Goal: Transaction & Acquisition: Obtain resource

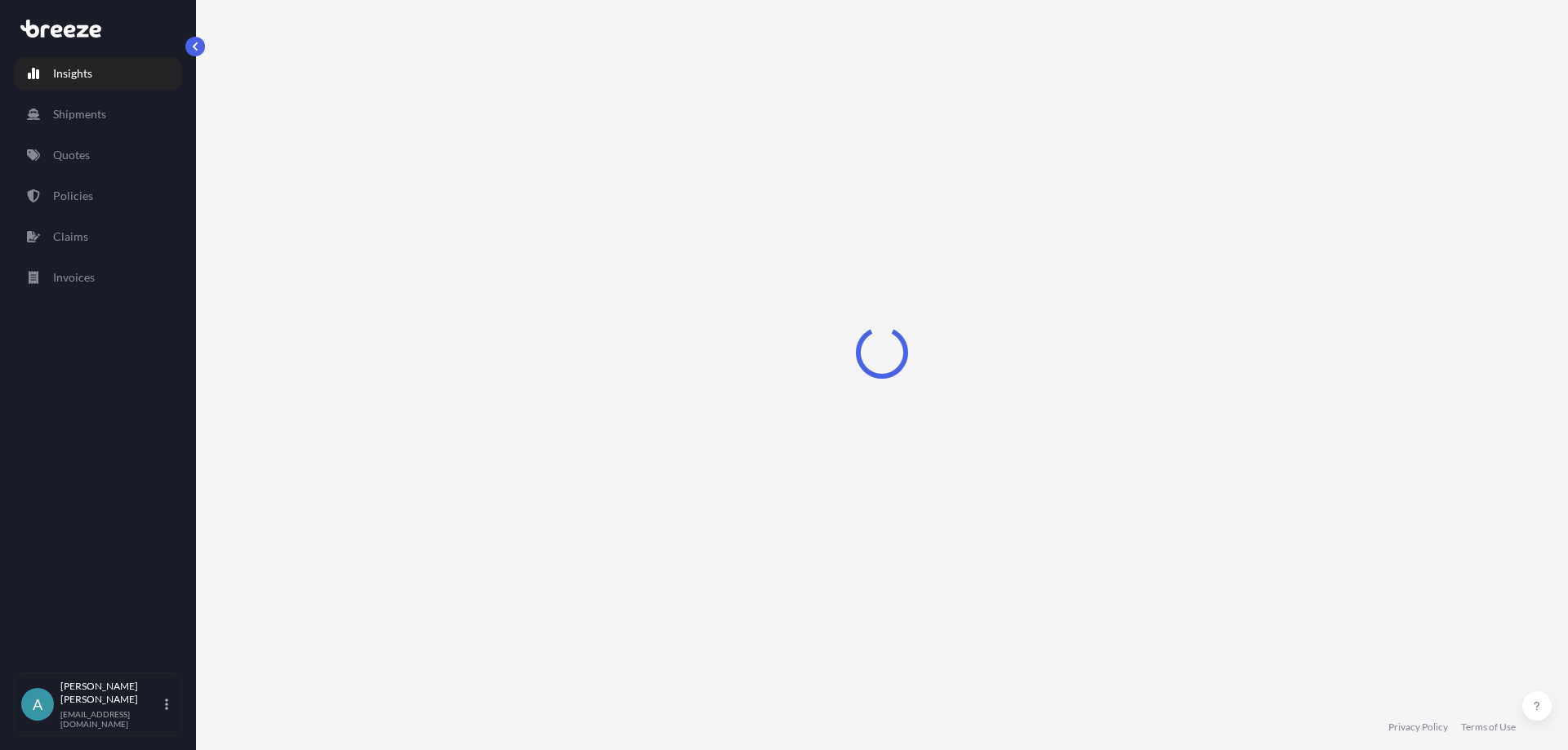
select select "2025"
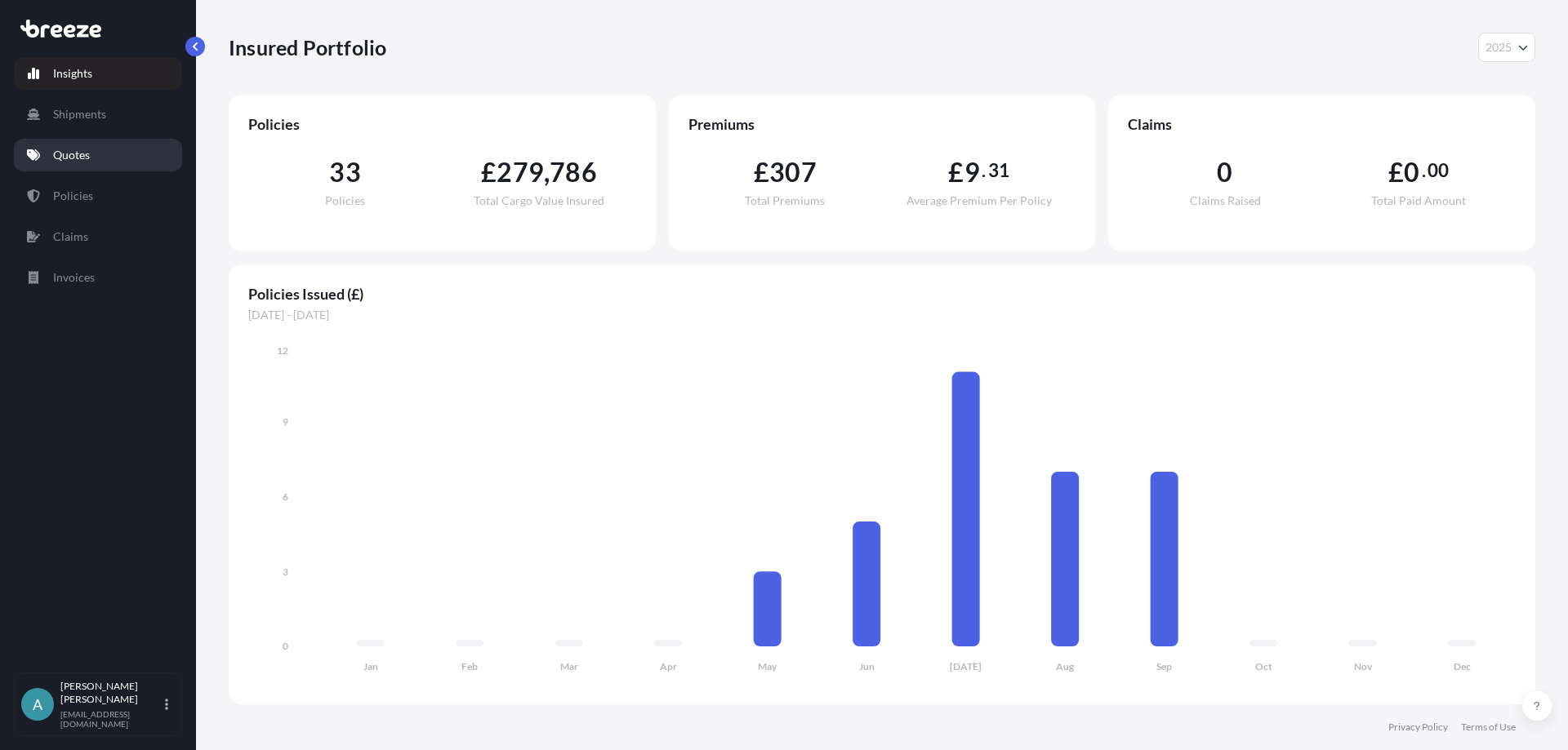
click at [90, 155] on p "Quotes" at bounding box center [71, 155] width 37 height 16
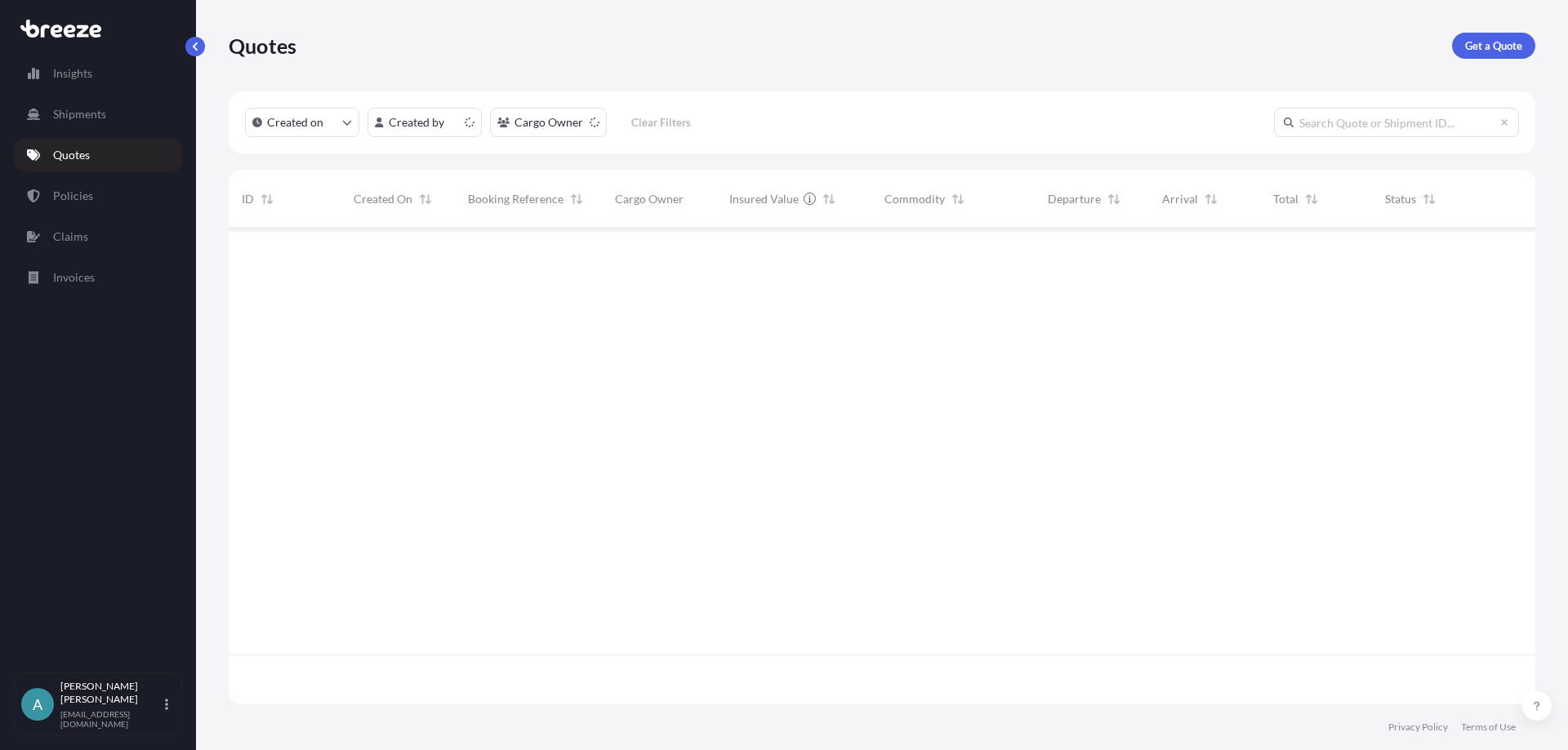
scroll to position [473, 1295]
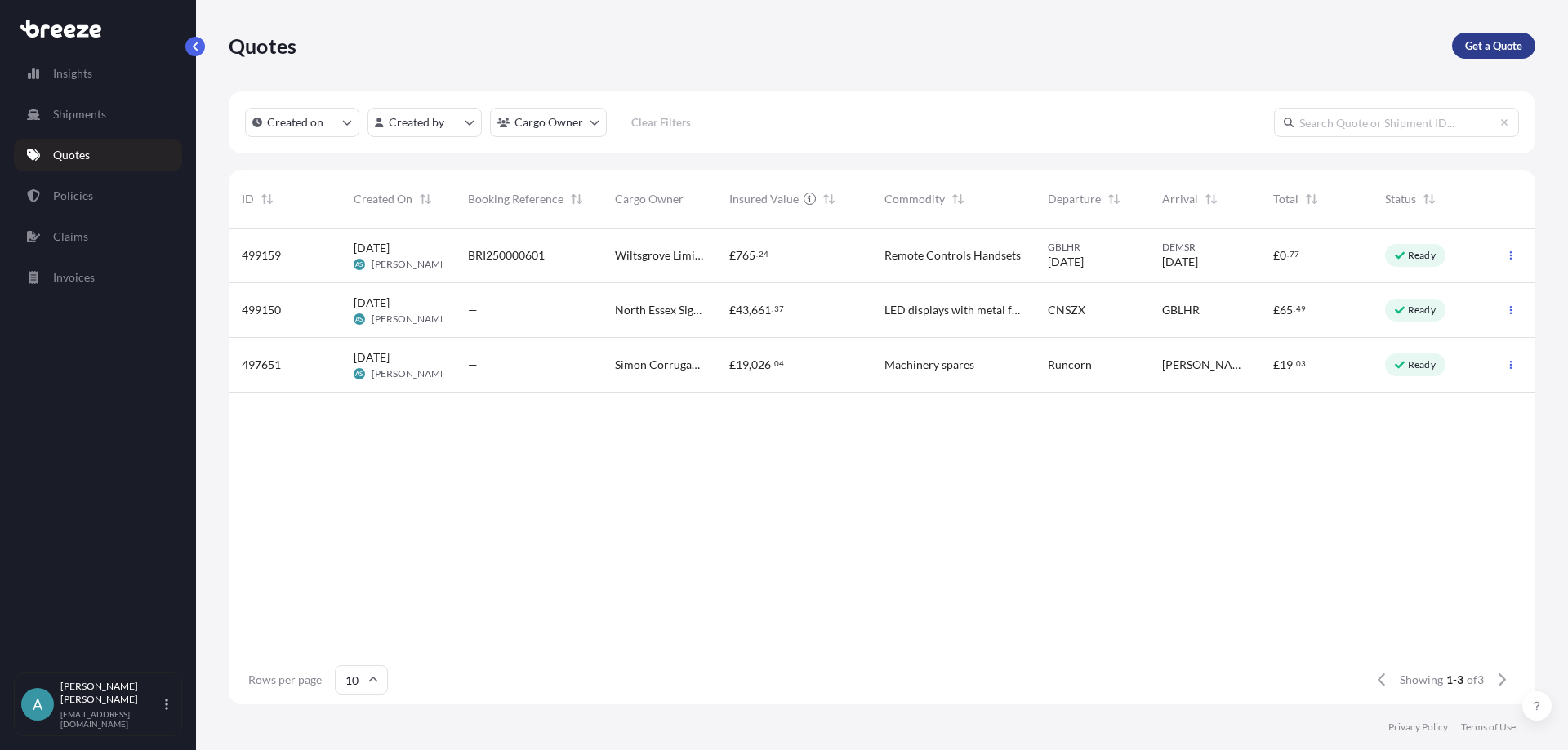
click at [1510, 47] on p "Get a Quote" at bounding box center [1494, 46] width 57 height 16
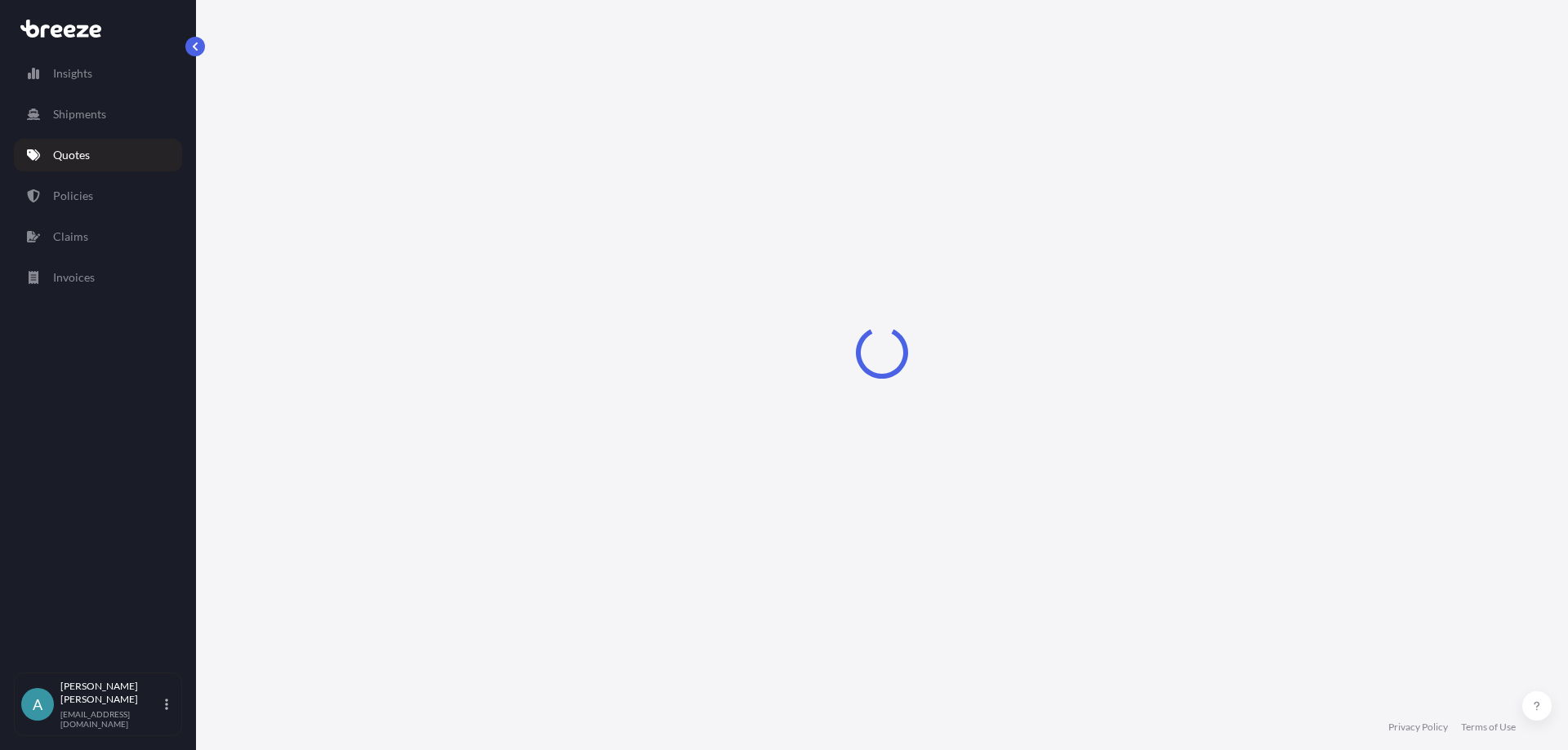
select select "Road"
select select "Sea"
select select "1"
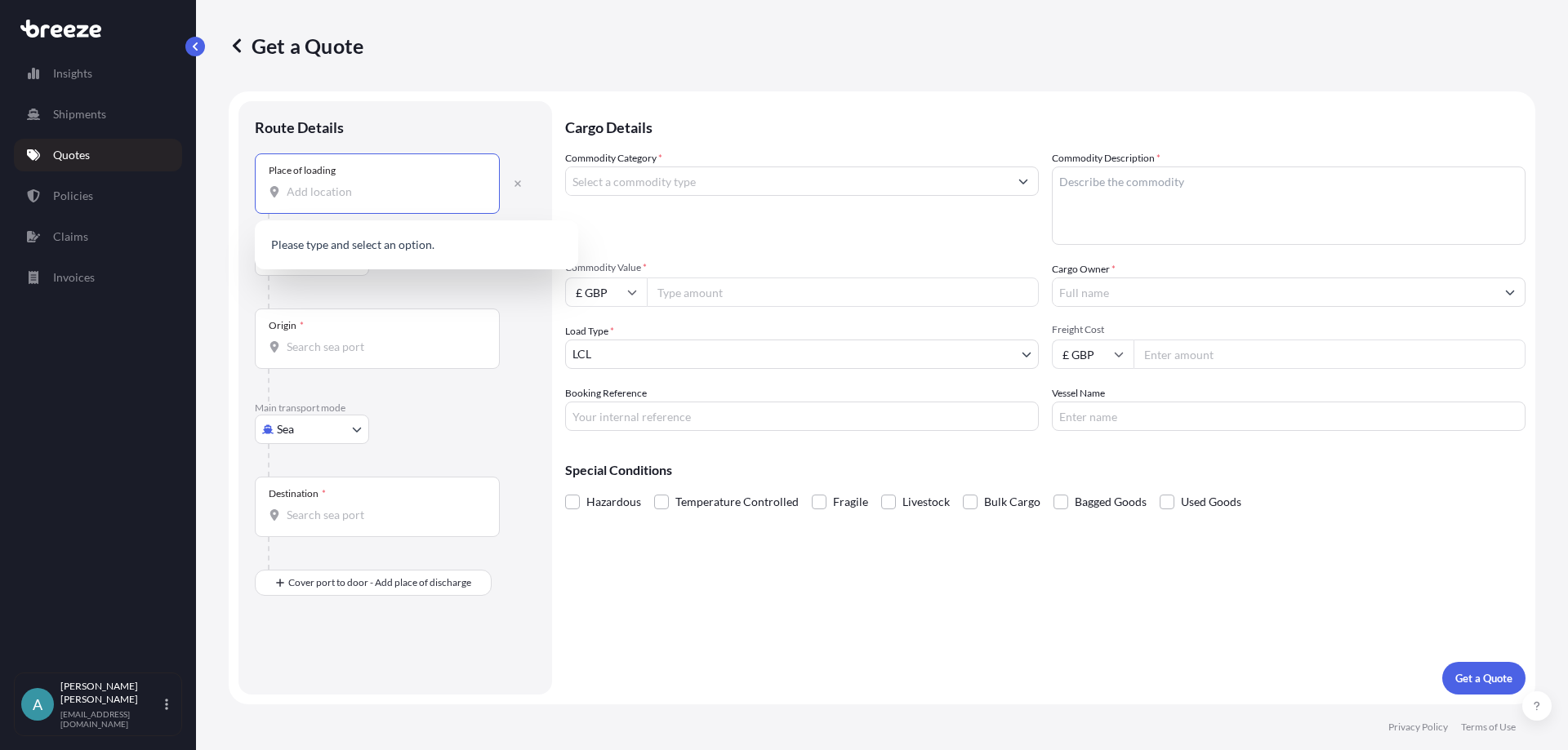
click at [367, 197] on input "Place of loading" at bounding box center [382, 192] width 193 height 16
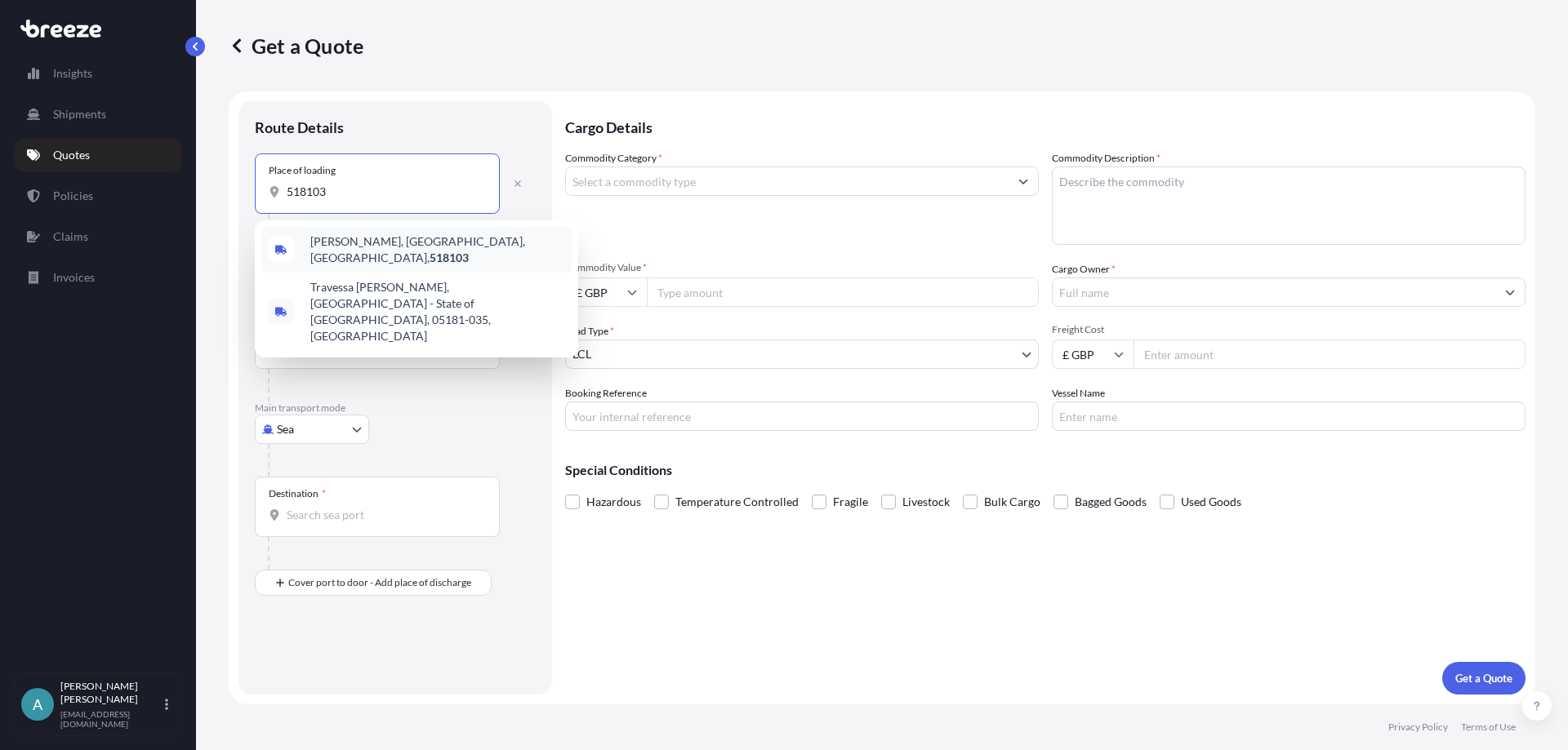
click at [376, 253] on span "[PERSON_NAME], [GEOGRAPHIC_DATA], [GEOGRAPHIC_DATA], 518103" at bounding box center [437, 249] width 255 height 32
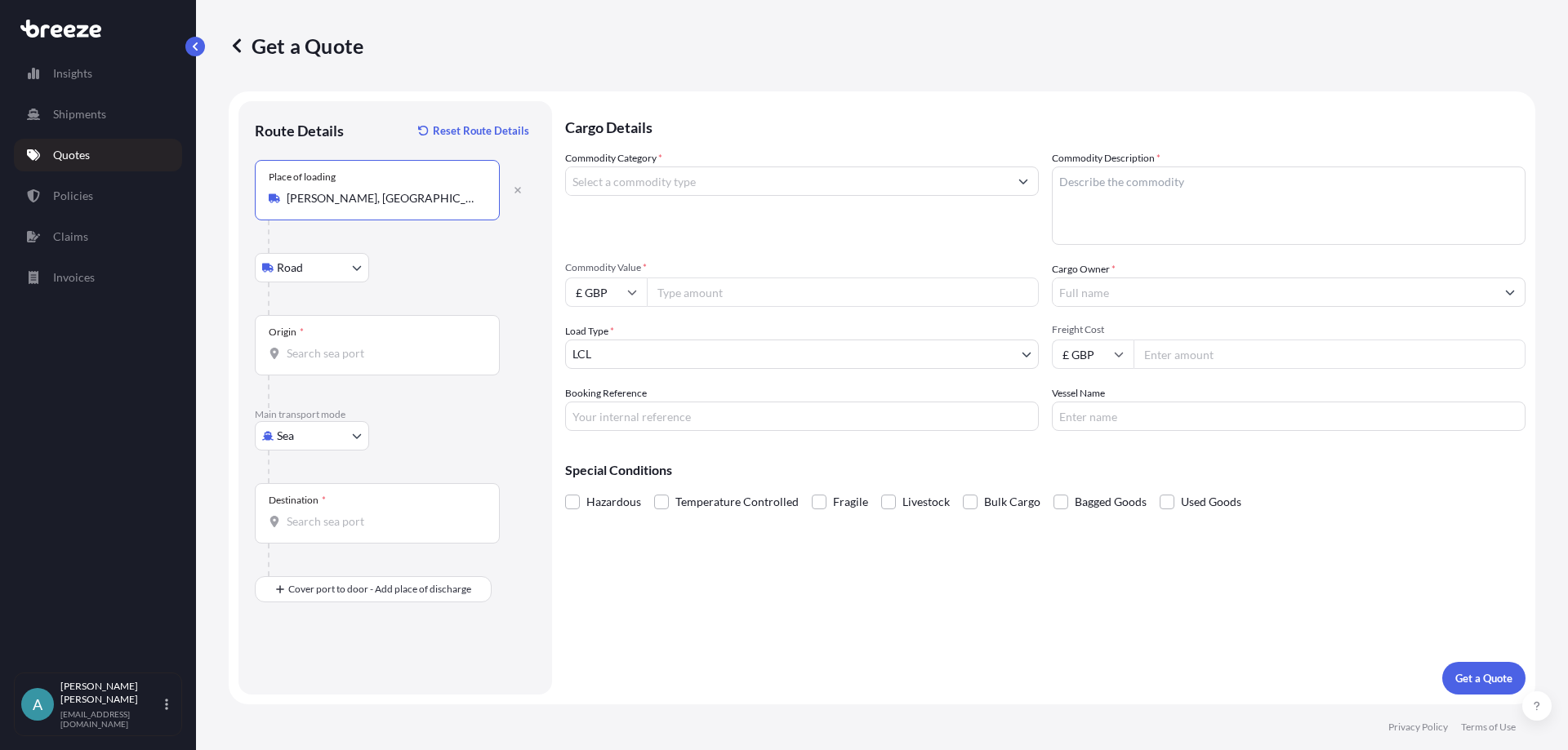
type input "[PERSON_NAME], [GEOGRAPHIC_DATA], [GEOGRAPHIC_DATA], 518103"
click at [328, 361] on input "Origin *" at bounding box center [382, 353] width 193 height 16
click at [316, 357] on input "Origin * Please select an origin" at bounding box center [382, 353] width 193 height 16
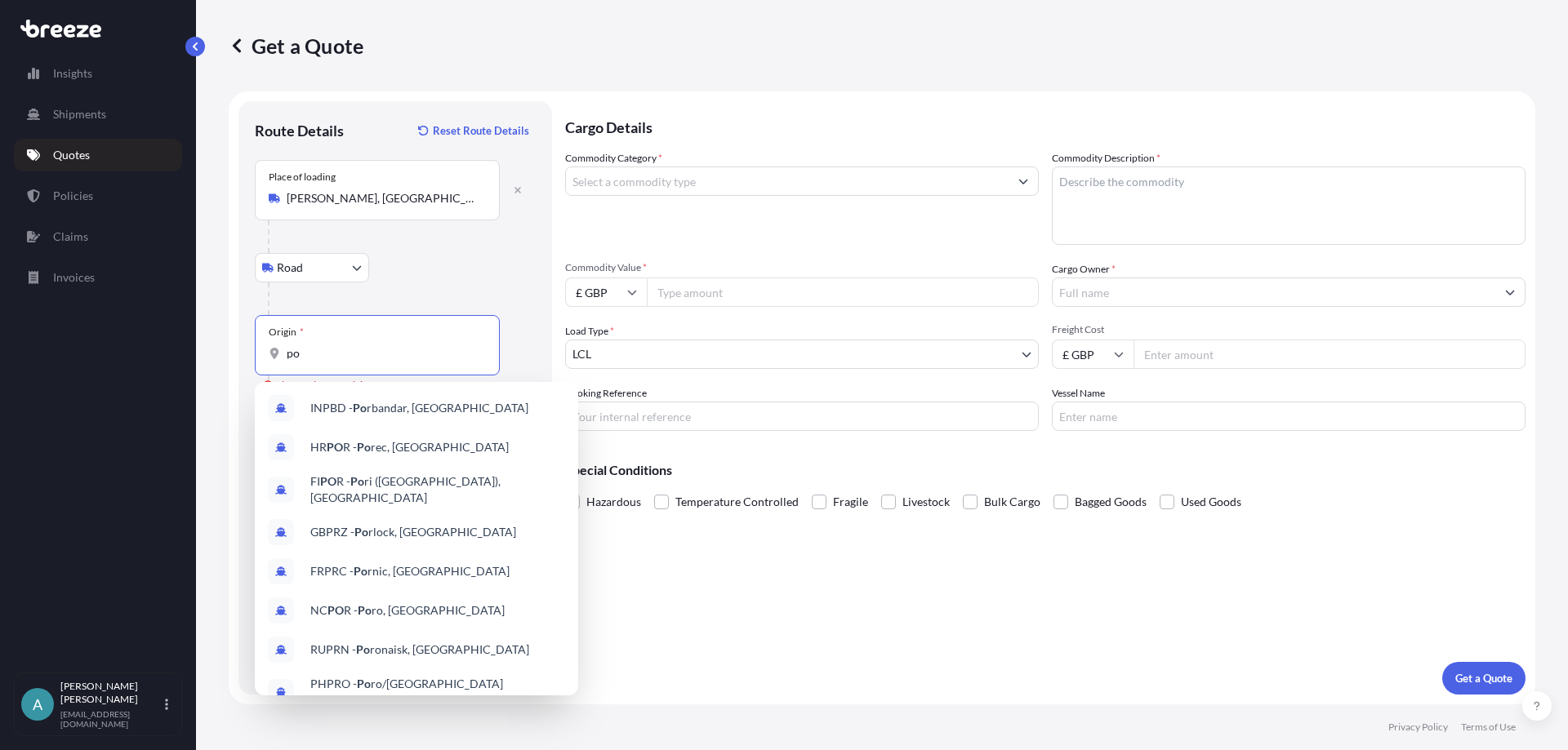
type input "p"
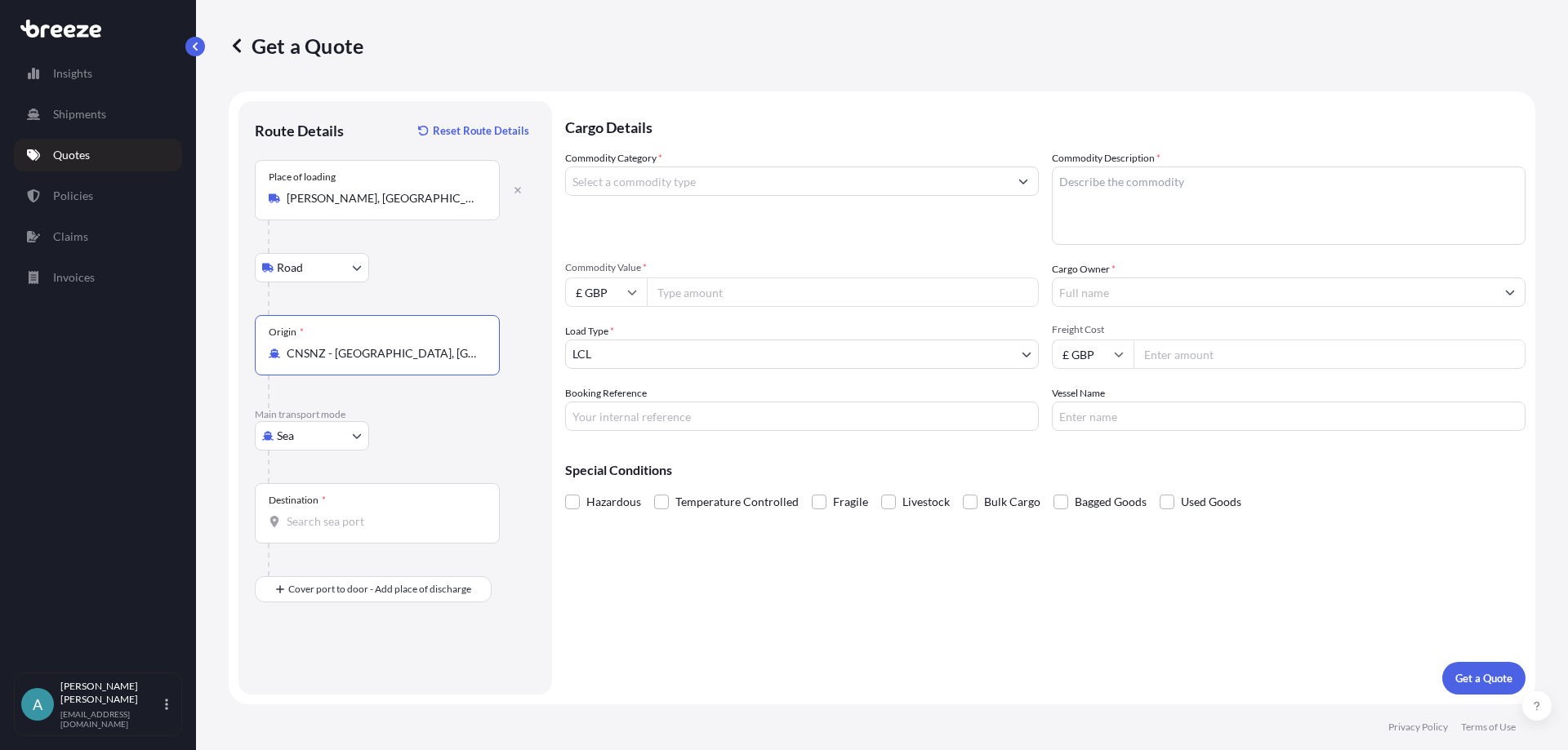
type input "CNSNZ - [GEOGRAPHIC_DATA], [GEOGRAPHIC_DATA]"
click at [330, 526] on input "Destination *" at bounding box center [382, 521] width 193 height 16
type input "GBLON - [GEOGRAPHIC_DATA], [GEOGRAPHIC_DATA]"
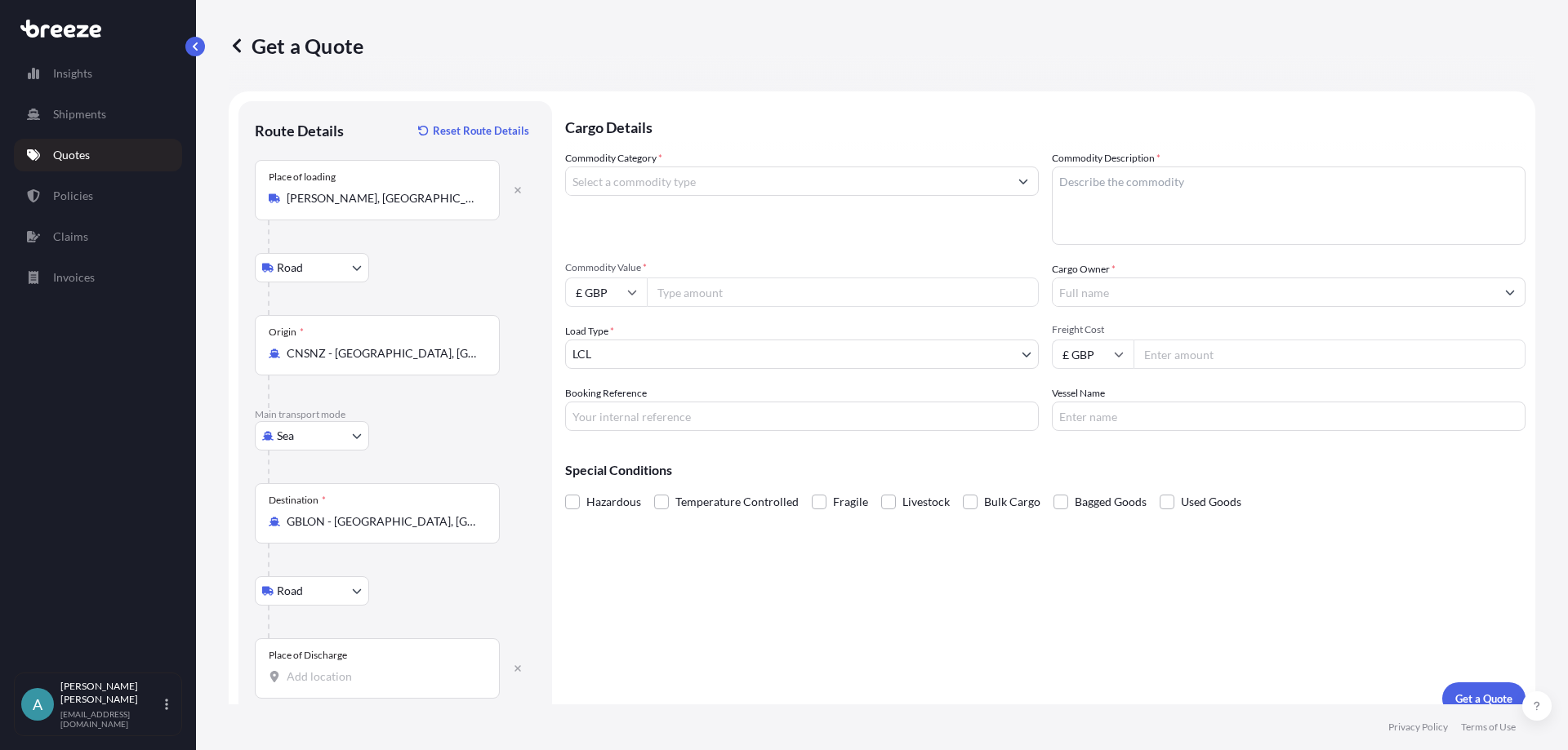
click at [291, 681] on input "Place of Discharge" at bounding box center [382, 676] width 193 height 16
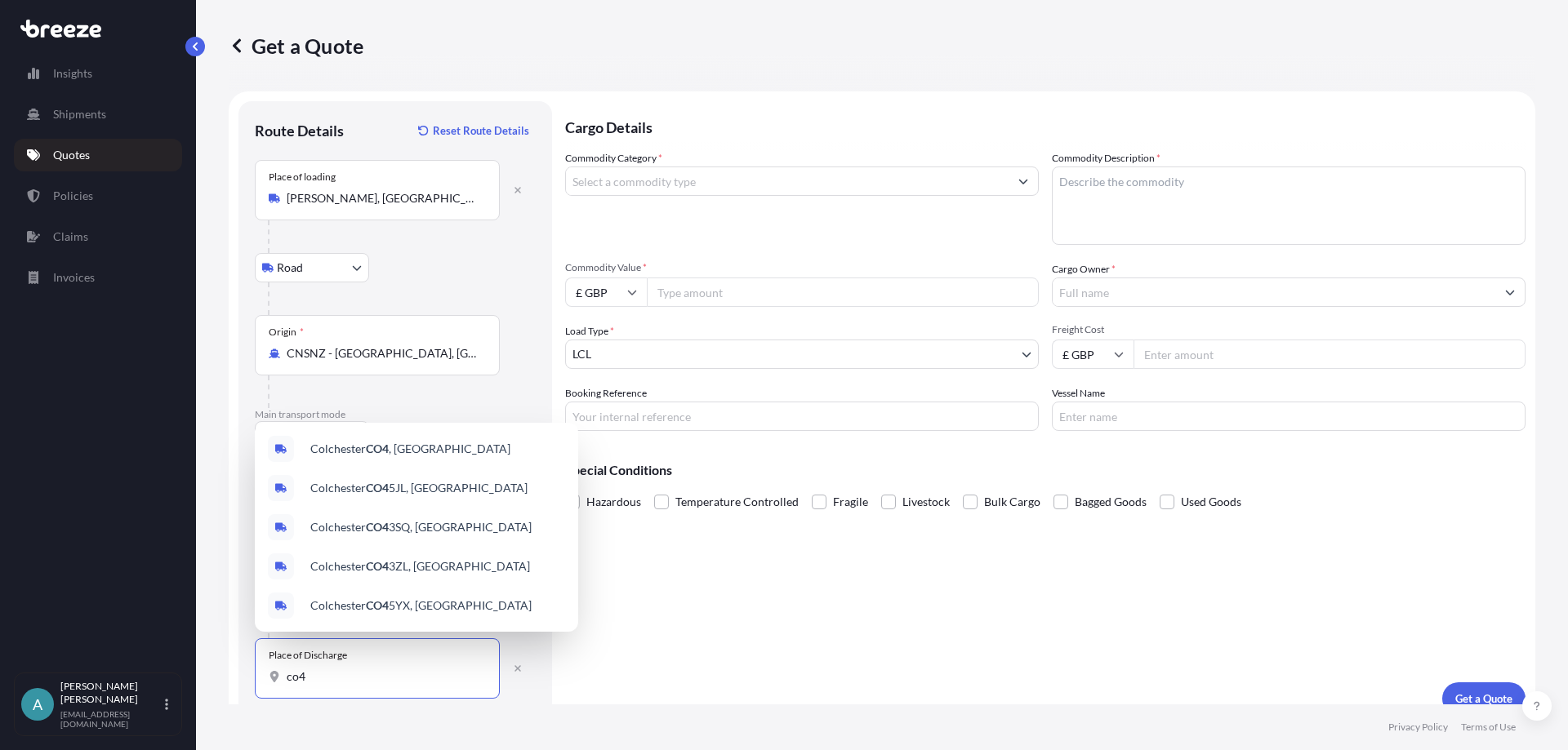
click at [331, 679] on input "co4" at bounding box center [382, 676] width 193 height 16
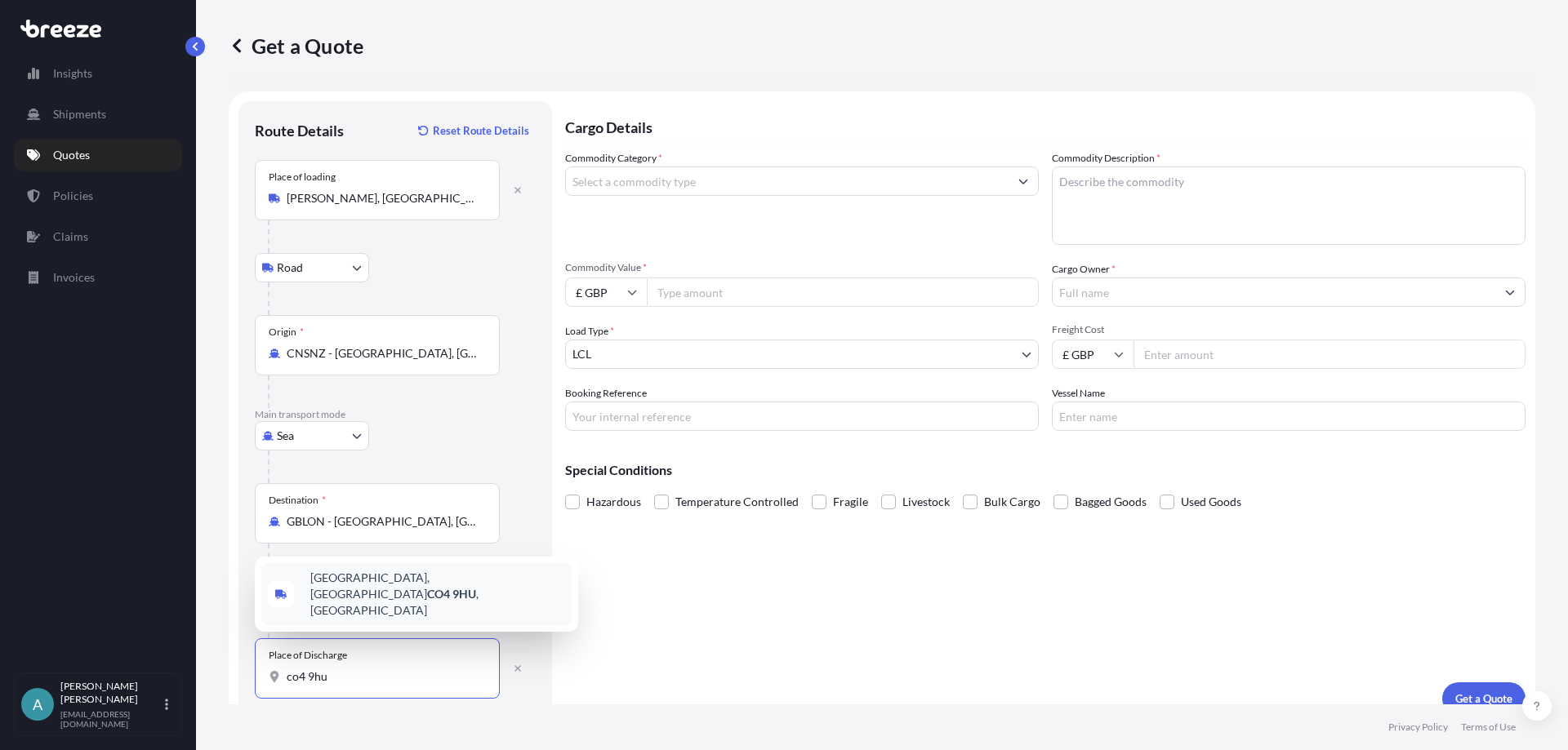
click at [414, 606] on span "[STREET_ADDRESS]" at bounding box center [437, 595] width 255 height 49
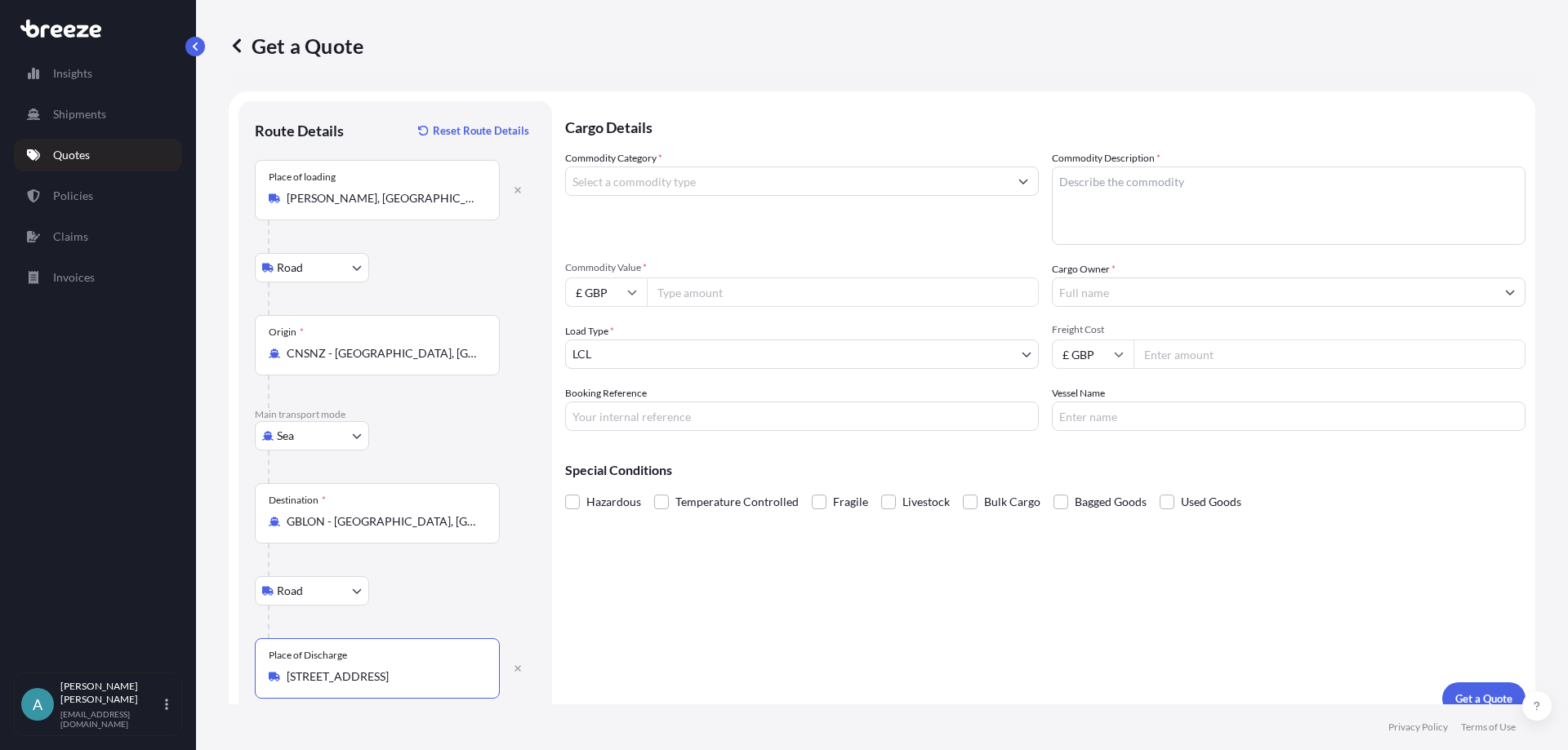
type input "[STREET_ADDRESS]"
click at [709, 180] on input "Commodity Category *" at bounding box center [787, 181] width 443 height 29
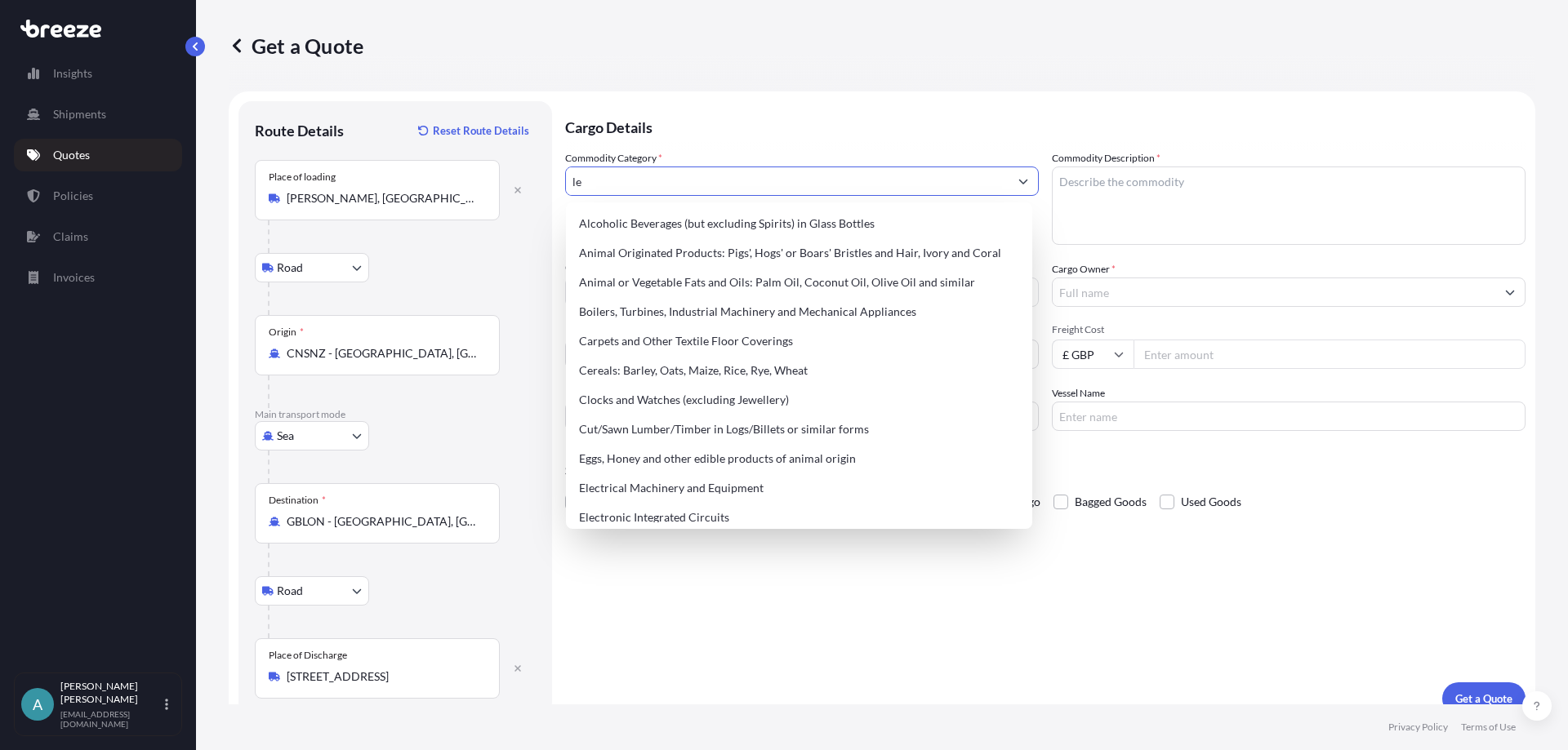
type input "l"
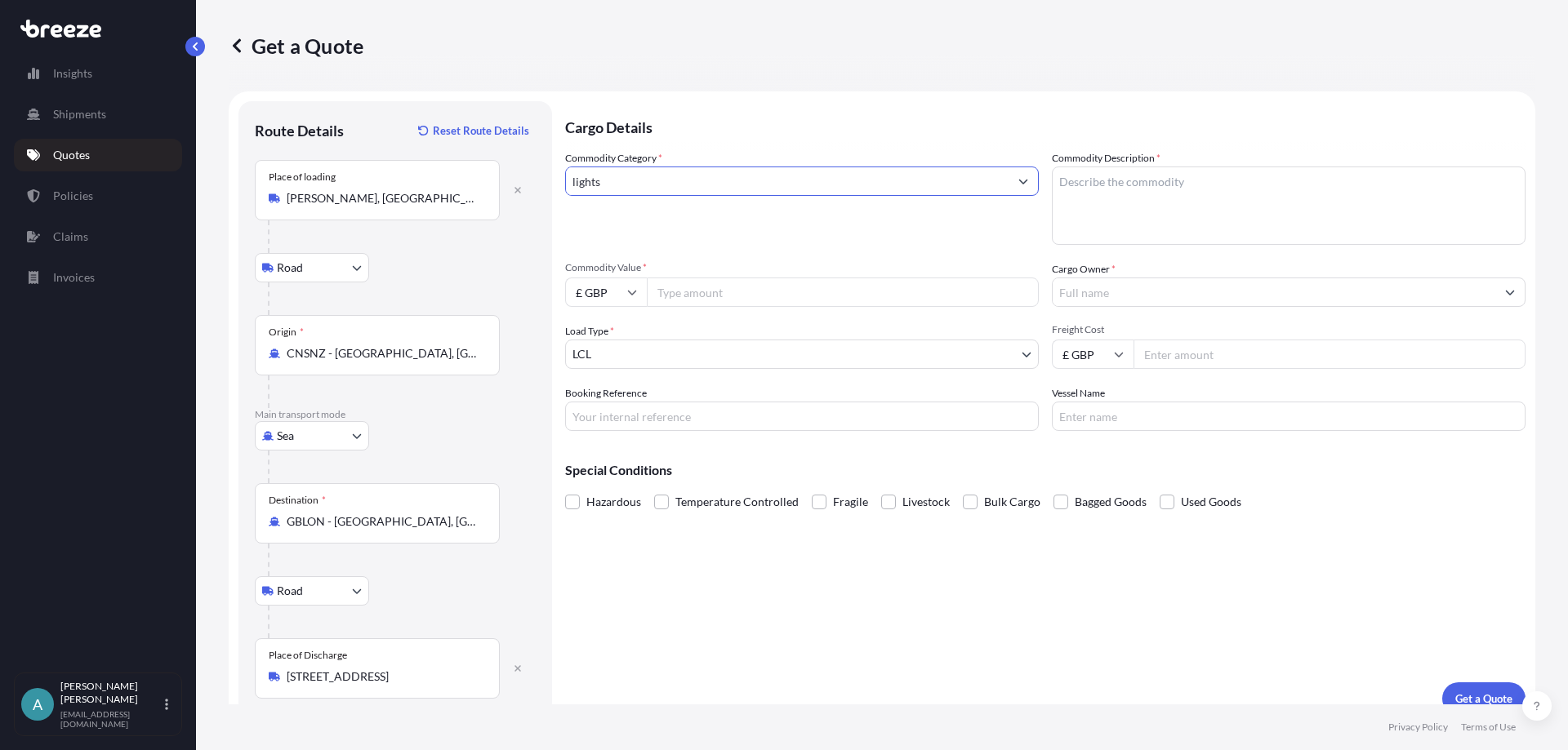
click at [954, 186] on input "lights" at bounding box center [787, 181] width 443 height 29
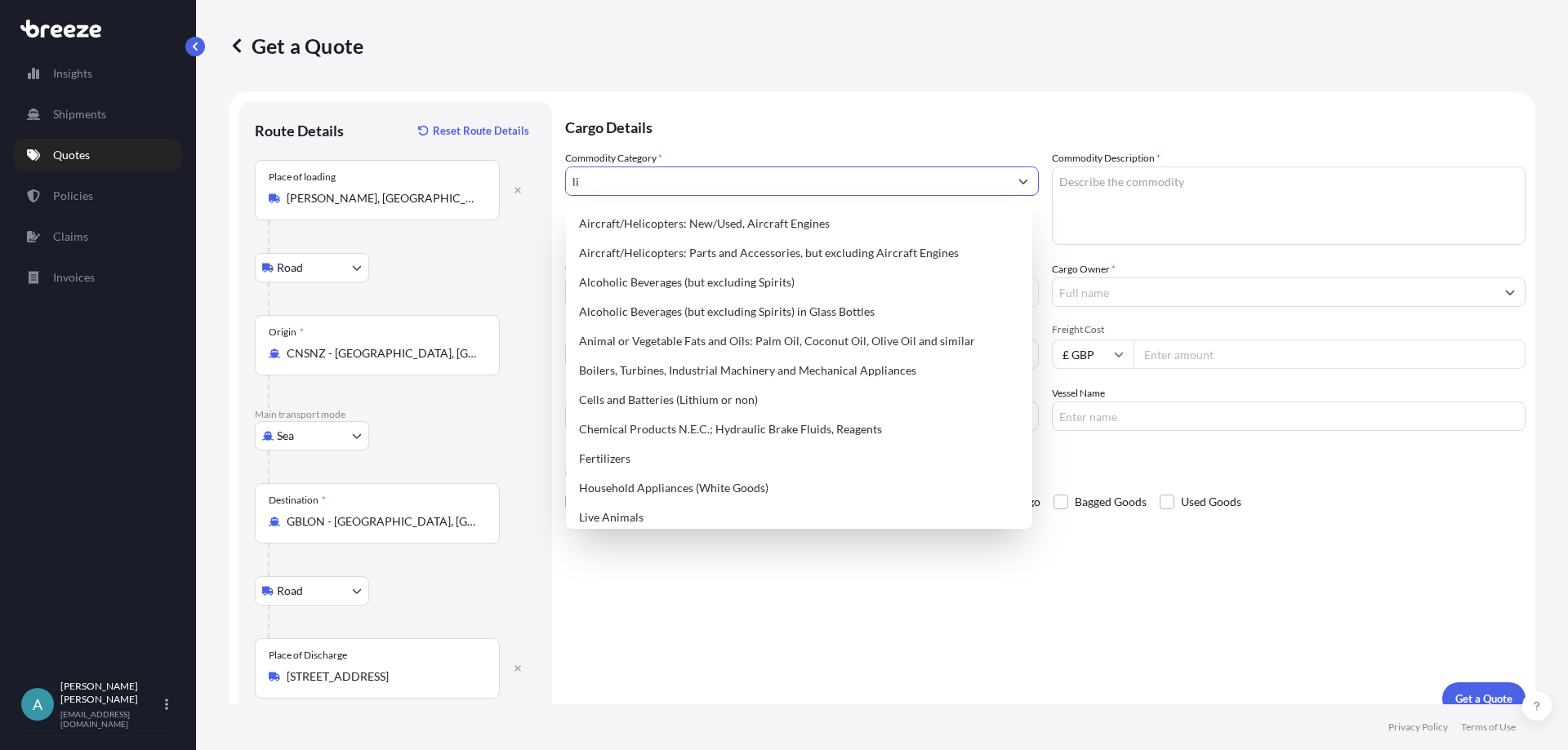
type input "l"
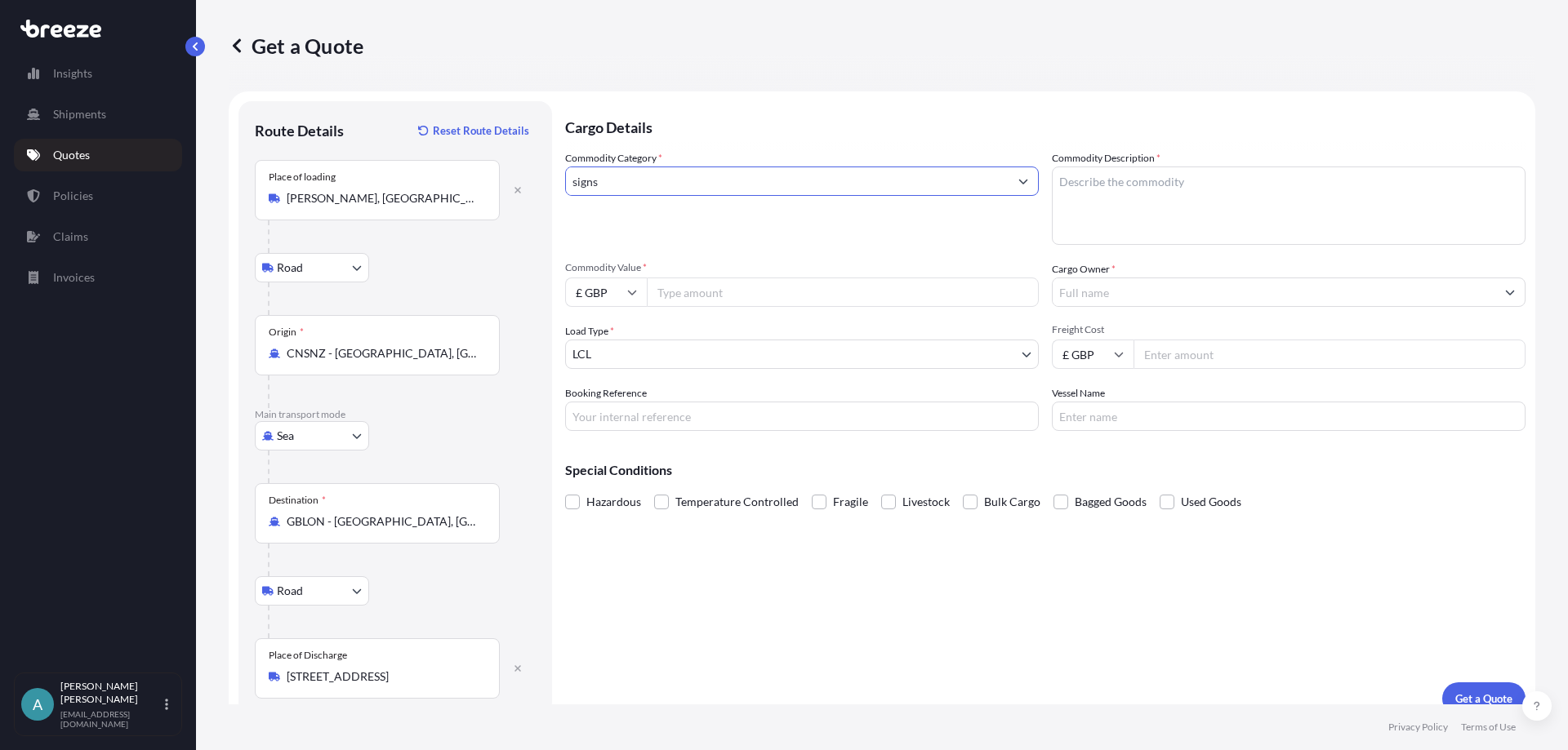
click at [945, 186] on input "signs" at bounding box center [787, 181] width 443 height 29
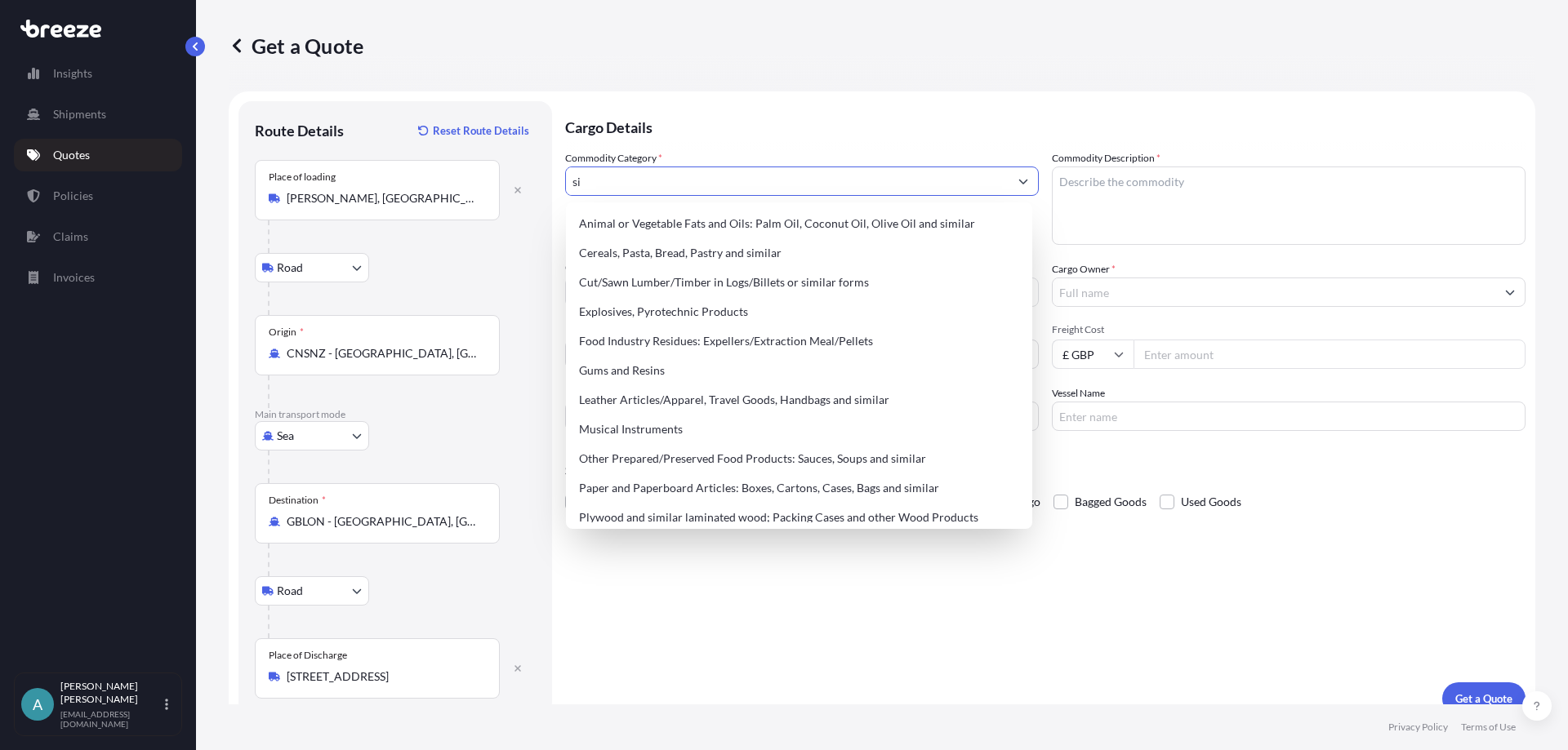
type input "s"
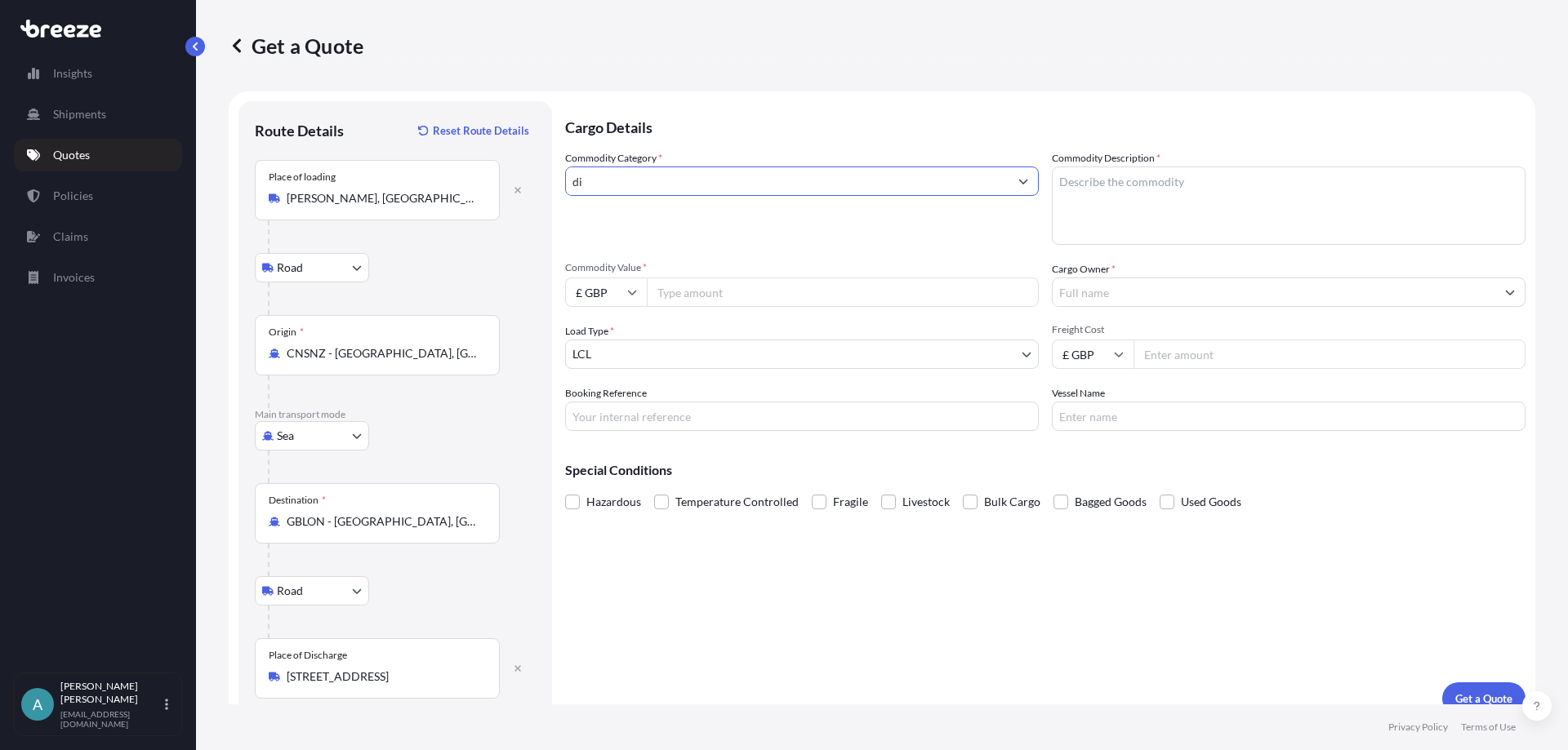
type input "d"
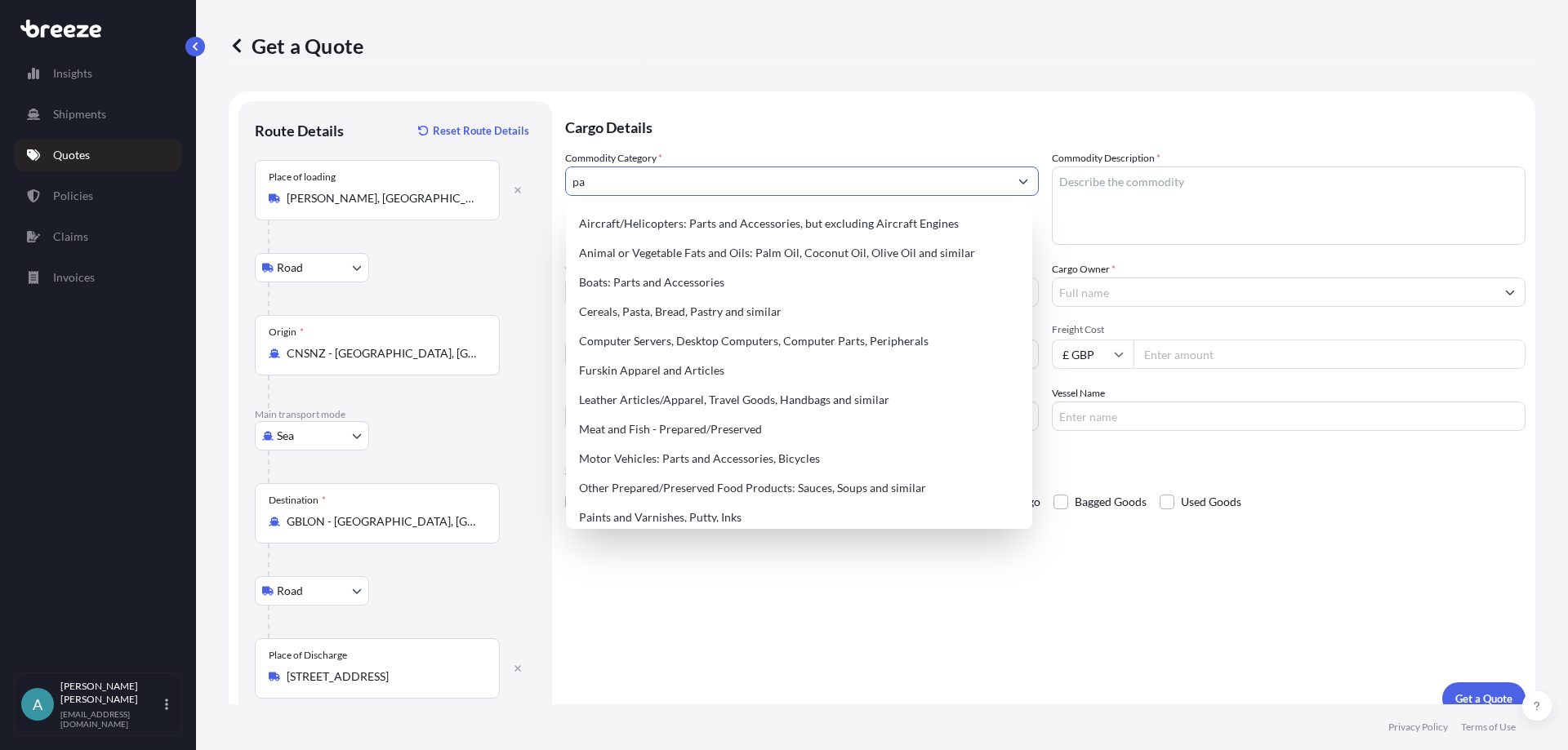
type input "p"
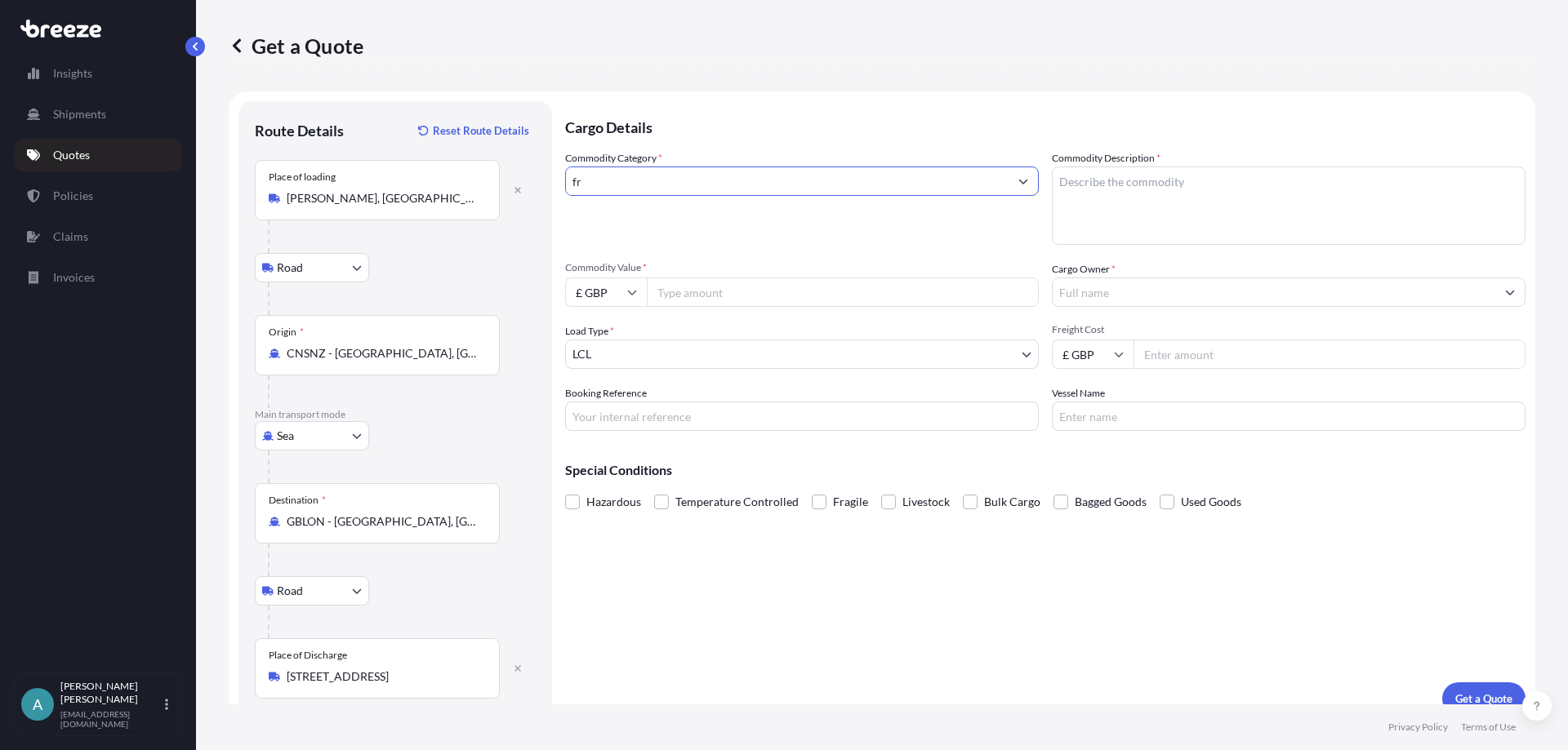
type input "f"
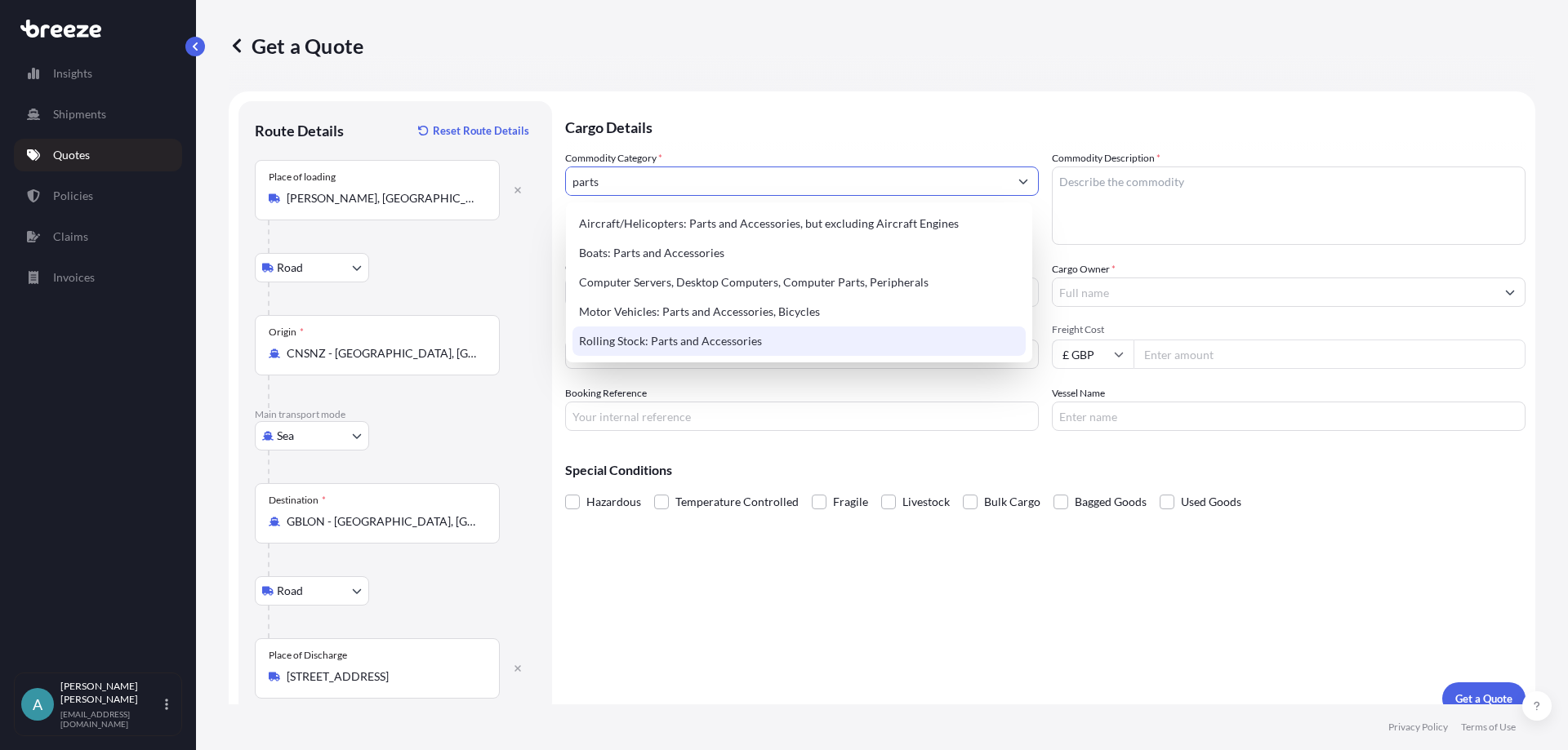
click at [696, 339] on div "Rolling Stock: Parts and Accessories" at bounding box center [800, 340] width 453 height 29
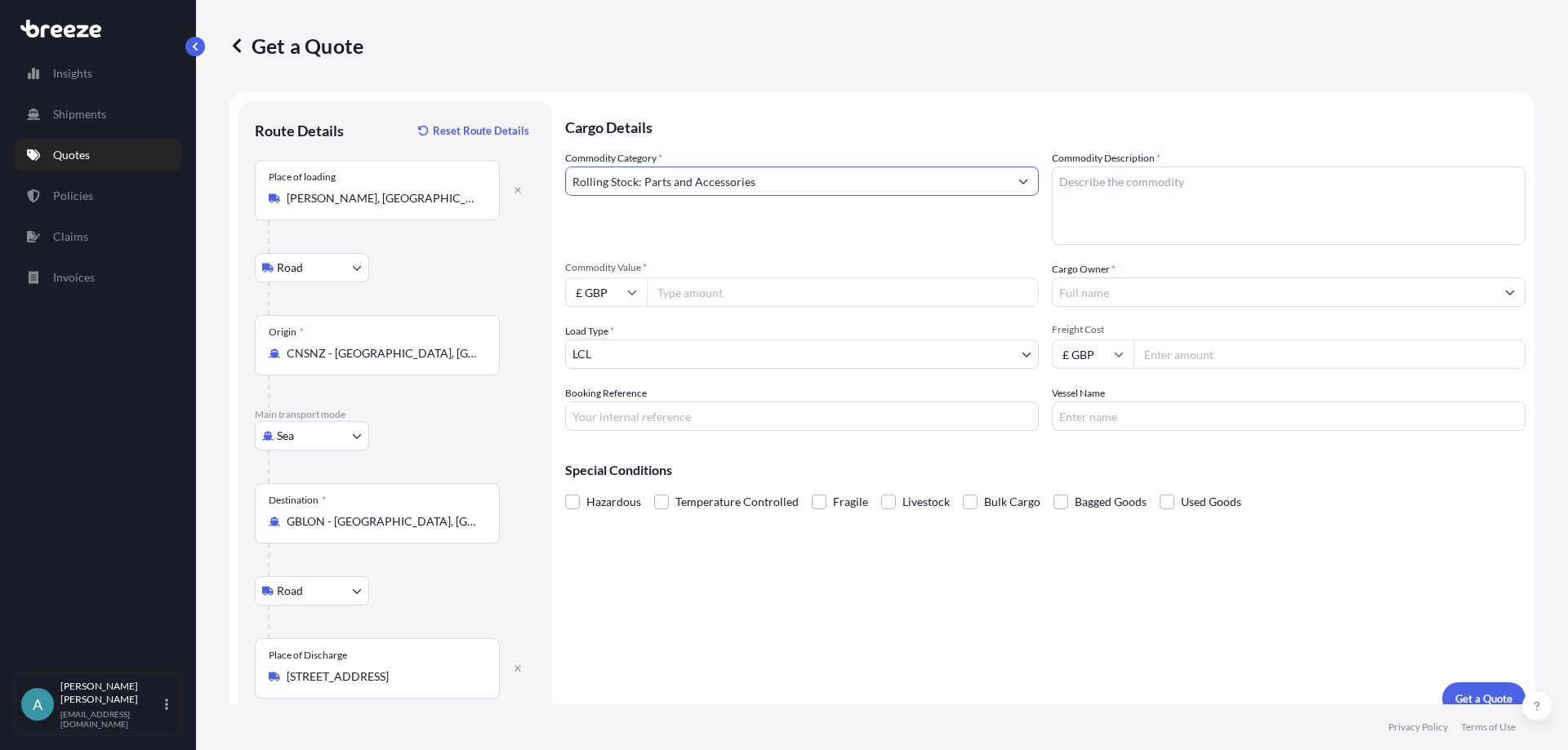
type input "Rolling Stock: Parts and Accessories"
click at [1109, 177] on textarea "Commodity Description *" at bounding box center [1288, 206] width 473 height 79
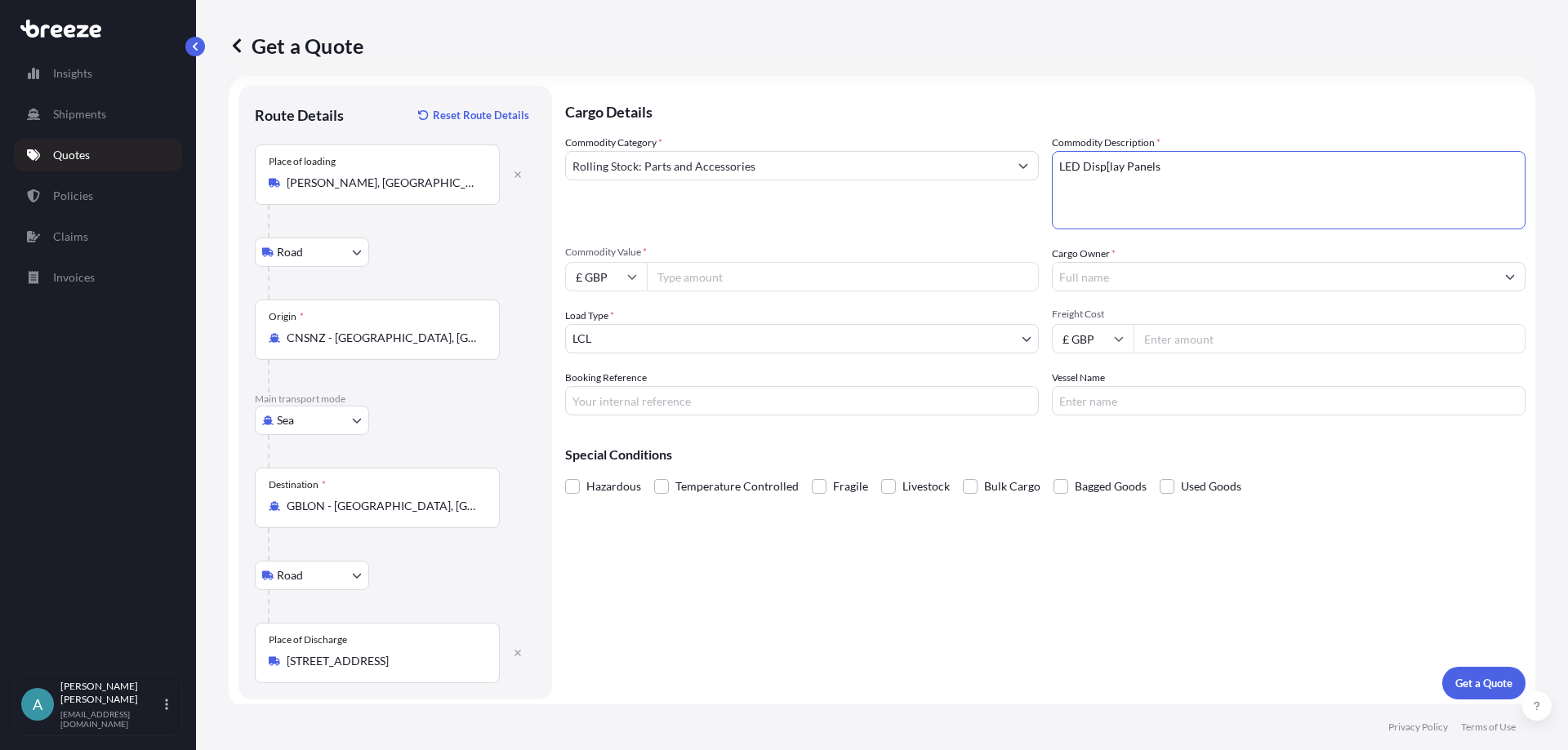
scroll to position [21, 0]
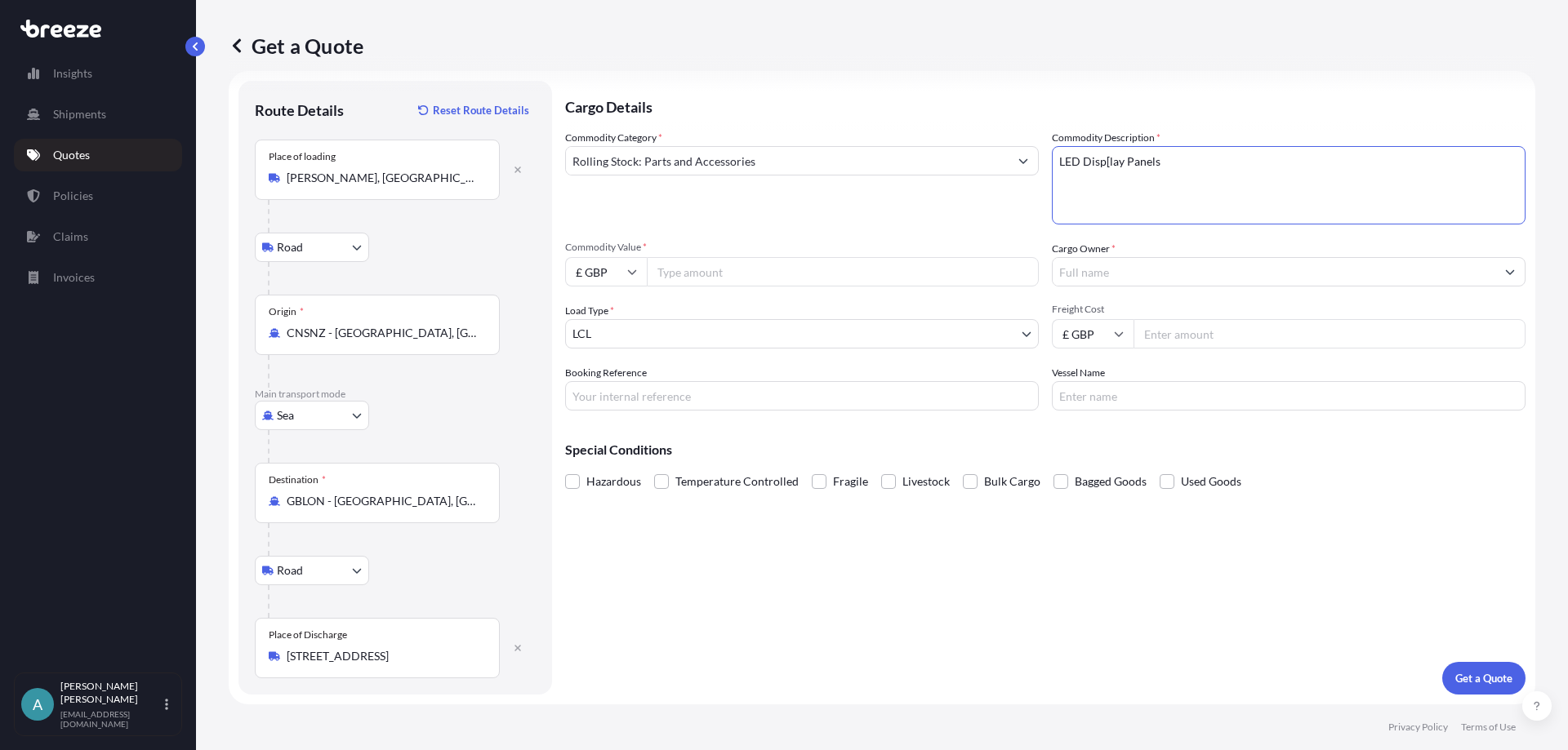
click at [1103, 161] on textarea "LED Disp[lay Panels" at bounding box center [1288, 185] width 473 height 79
type textarea "LED Display Panels"
click at [709, 270] on input "Commodity Value *" at bounding box center [842, 271] width 392 height 29
type input "38000"
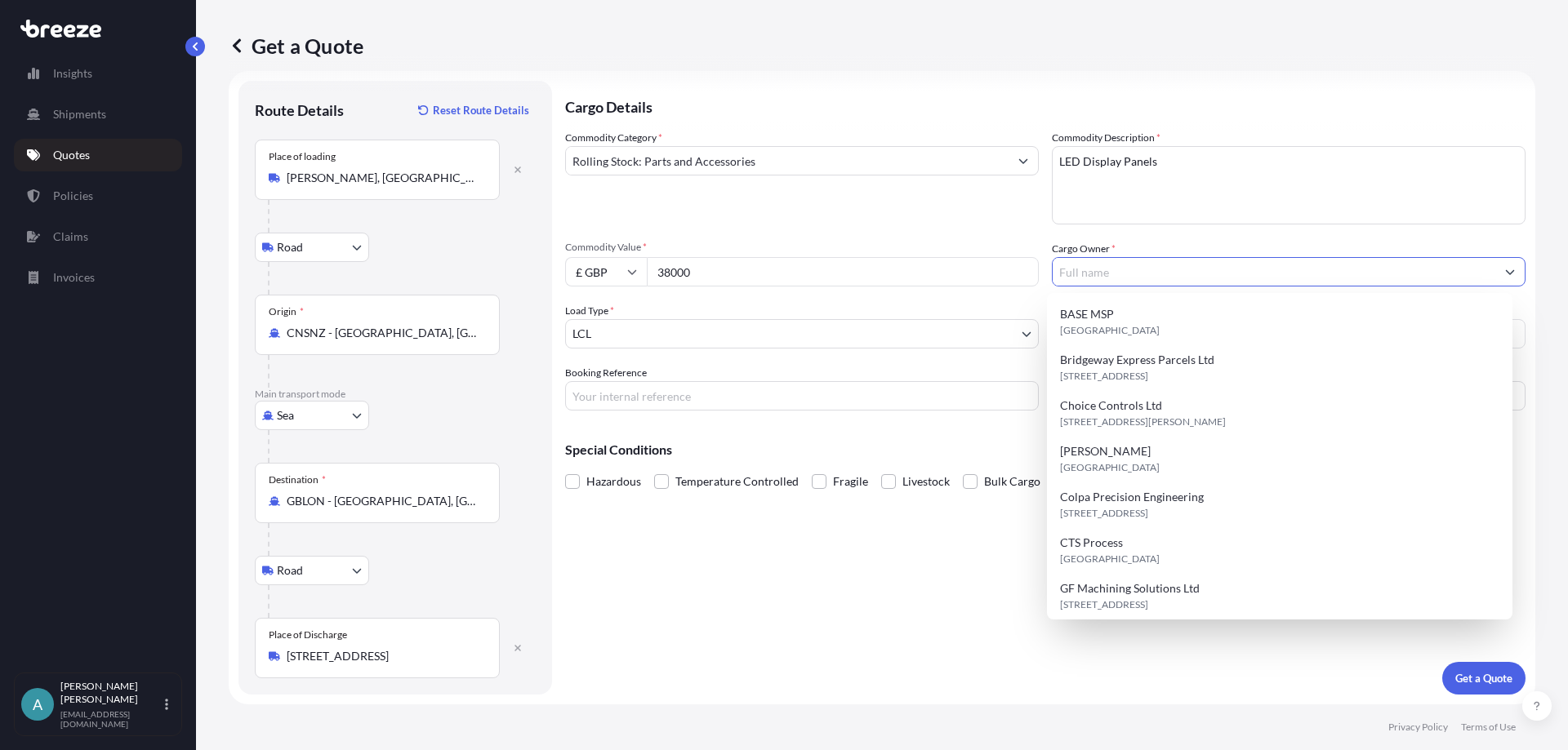
click at [1073, 268] on input "Cargo Owner *" at bounding box center [1274, 271] width 443 height 29
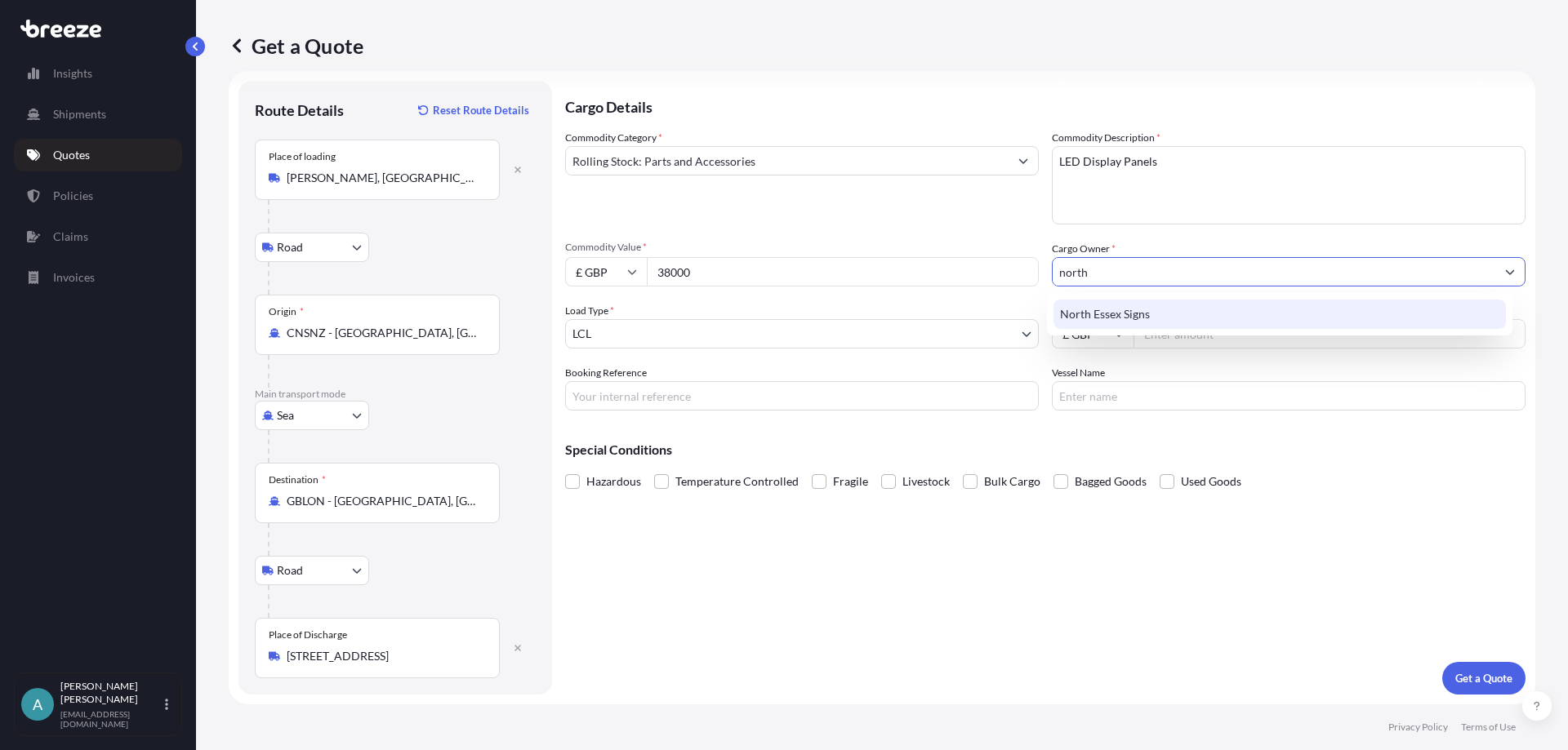
click at [1116, 301] on div "North Essex Signs" at bounding box center [1281, 314] width 453 height 29
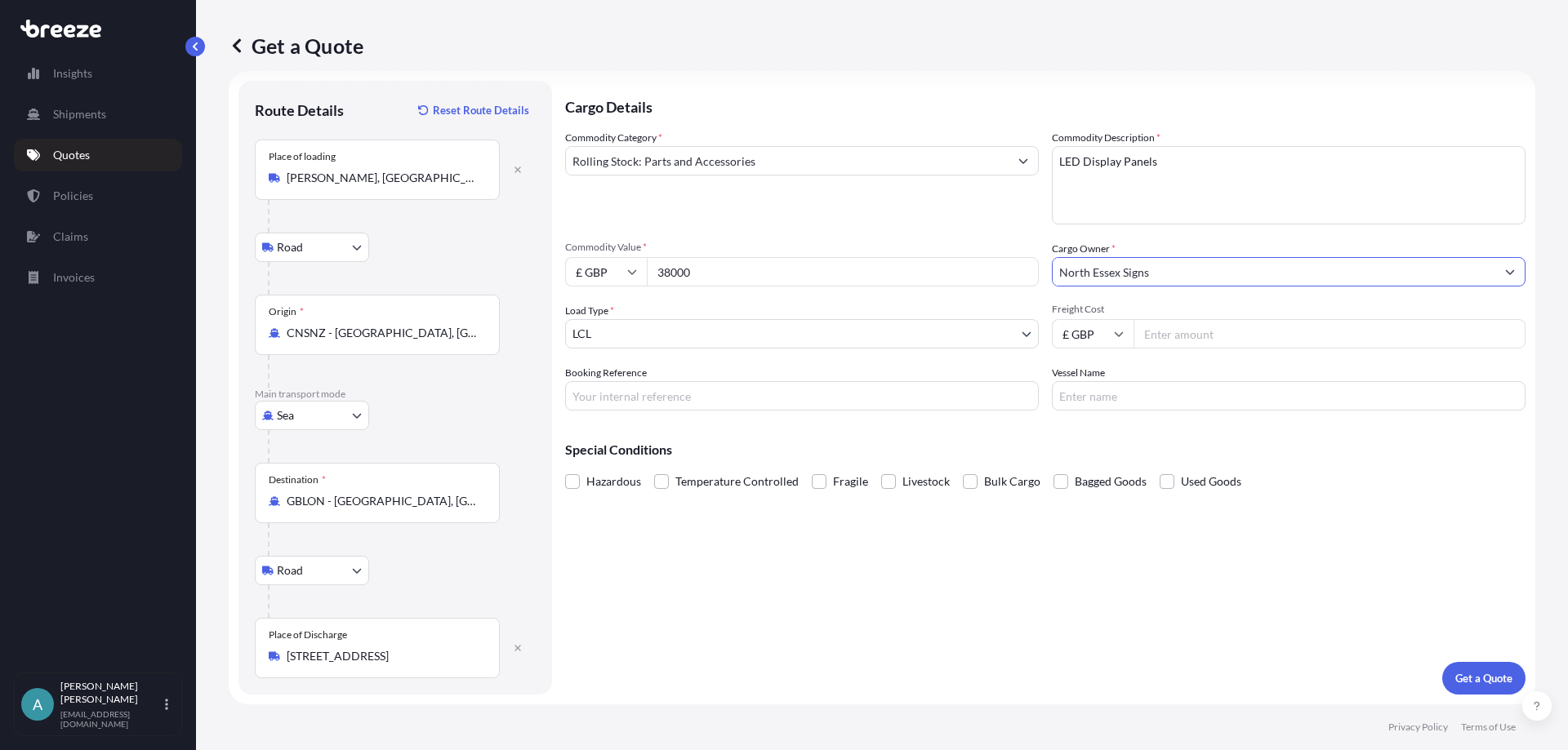
type input "North Essex Signs"
click at [1162, 338] on input "Freight Cost" at bounding box center [1329, 334] width 392 height 29
type input "1122.63"
click at [873, 397] on input "Booking Reference" at bounding box center [802, 395] width 473 height 29
click at [598, 398] on input "Booking Reference" at bounding box center [802, 395] width 473 height 29
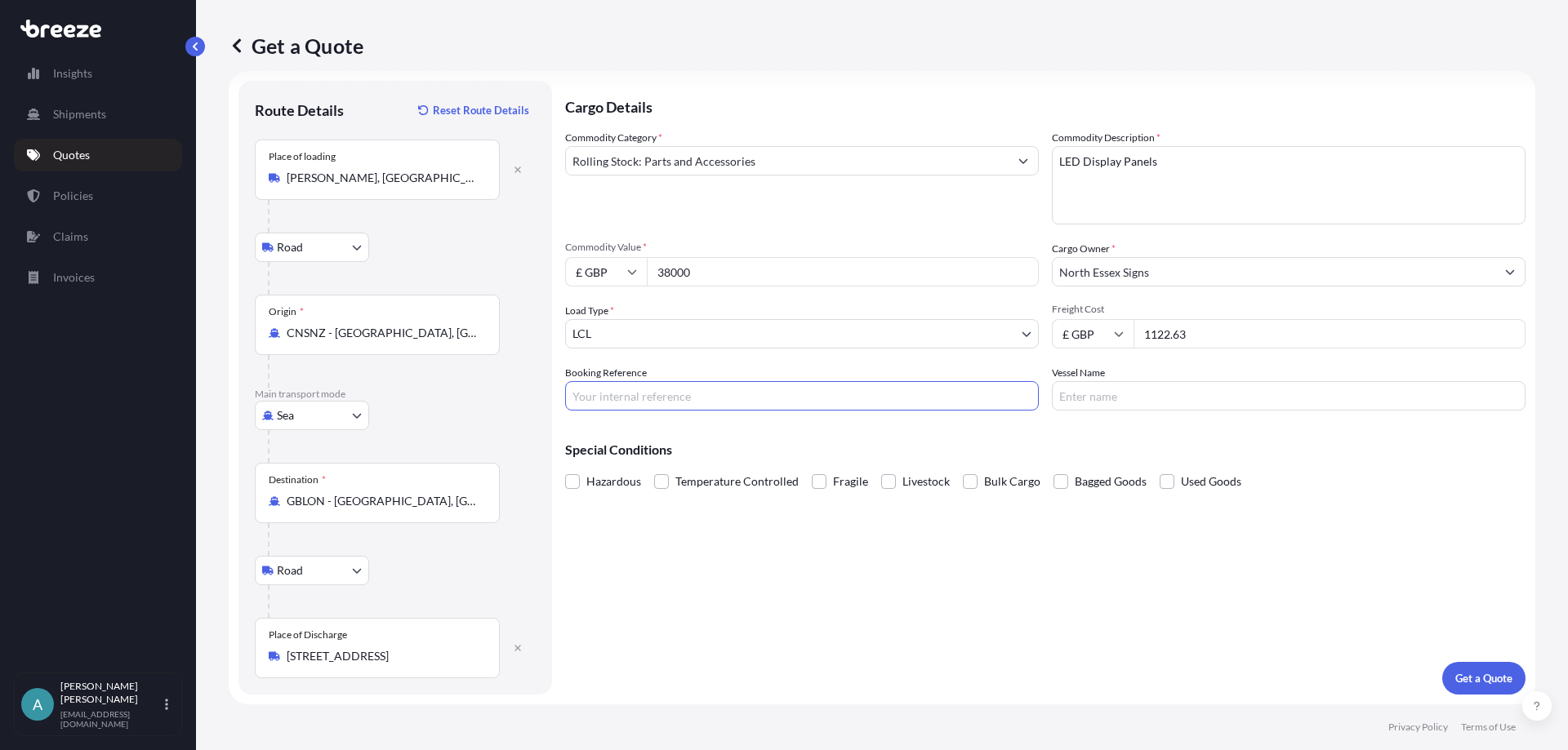
paste input "OFR250000187"
type input "OFR250000187"
click at [1468, 668] on button "Get a Quote" at bounding box center [1485, 678] width 83 height 32
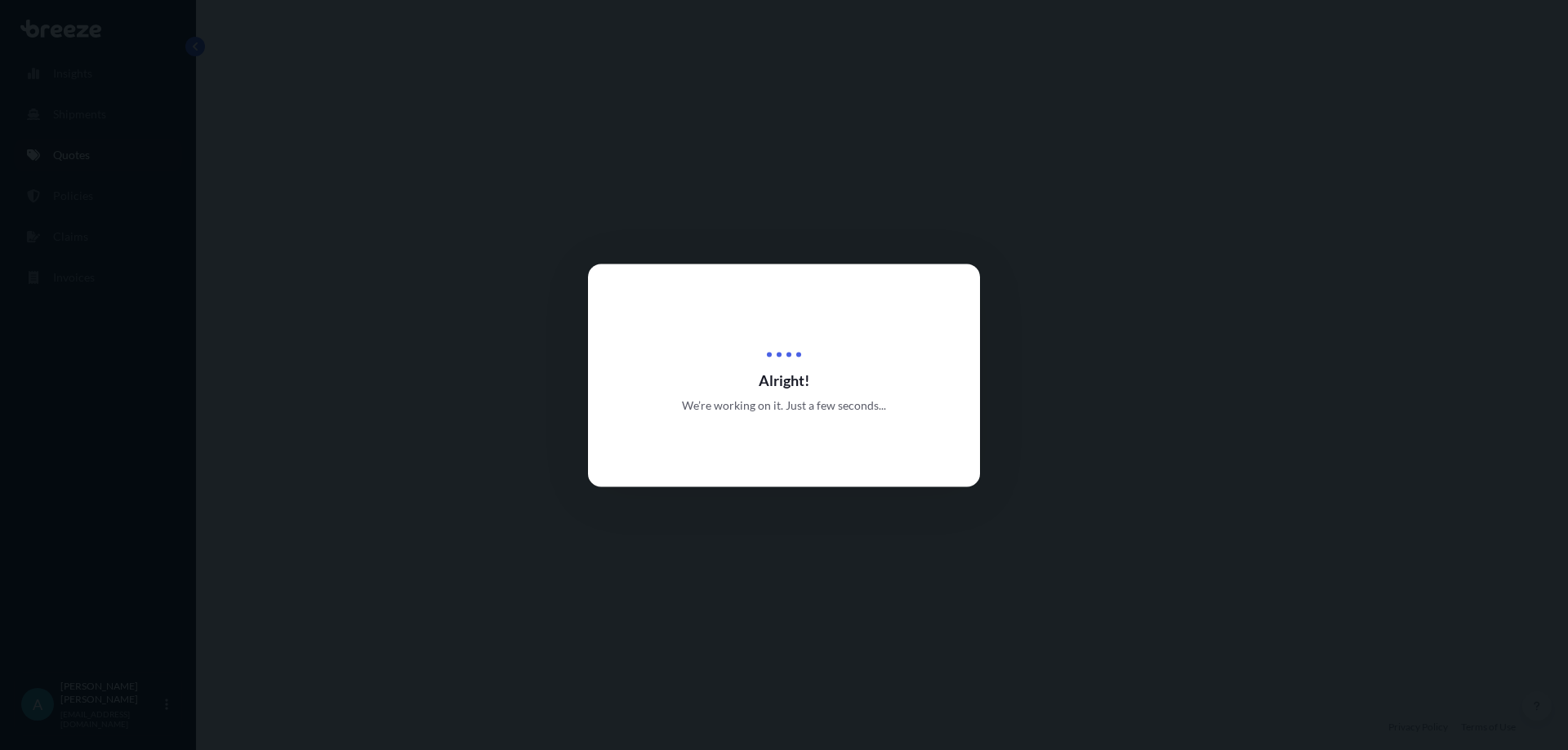
select select "Road"
select select "Sea"
select select "Road"
select select "1"
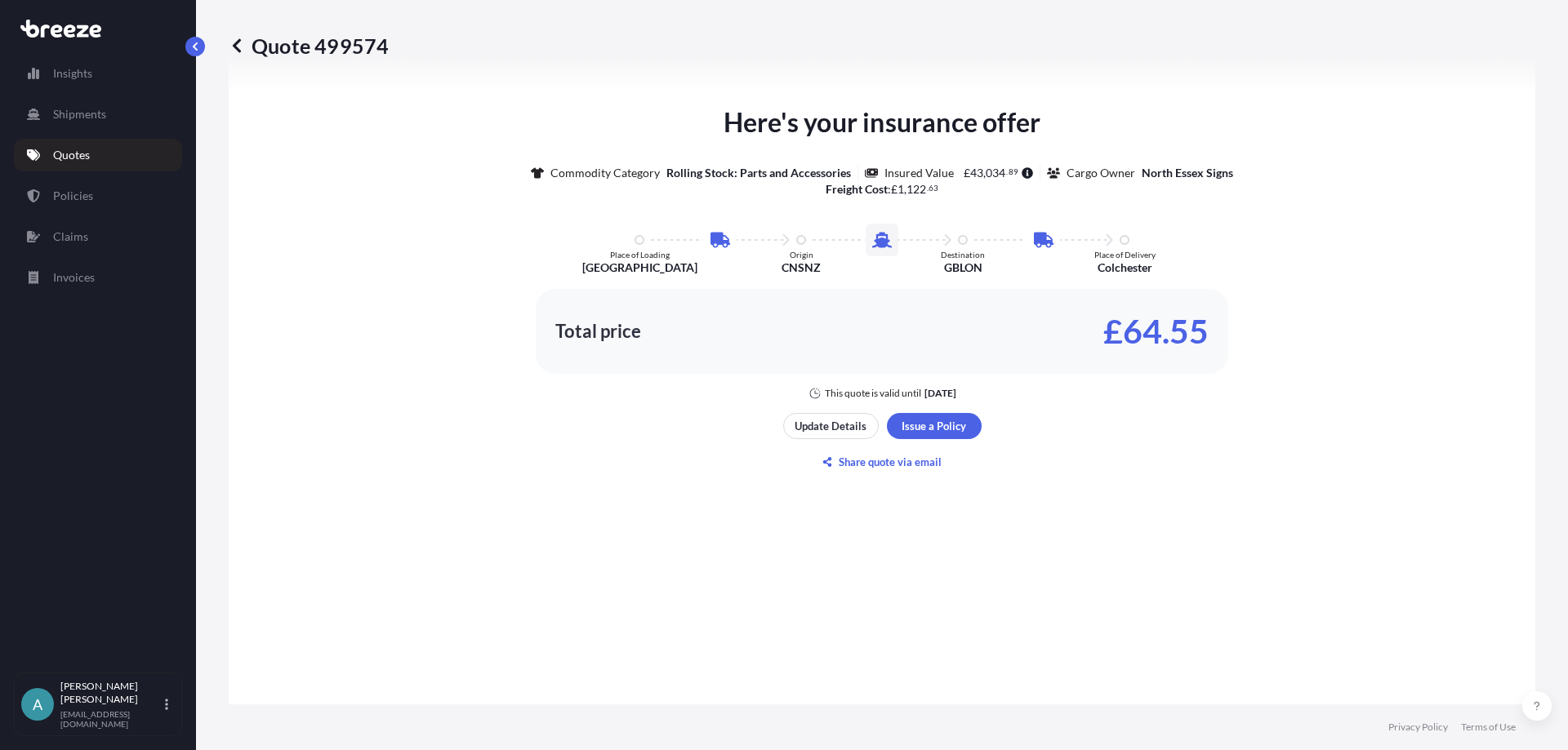
scroll to position [979, 0]
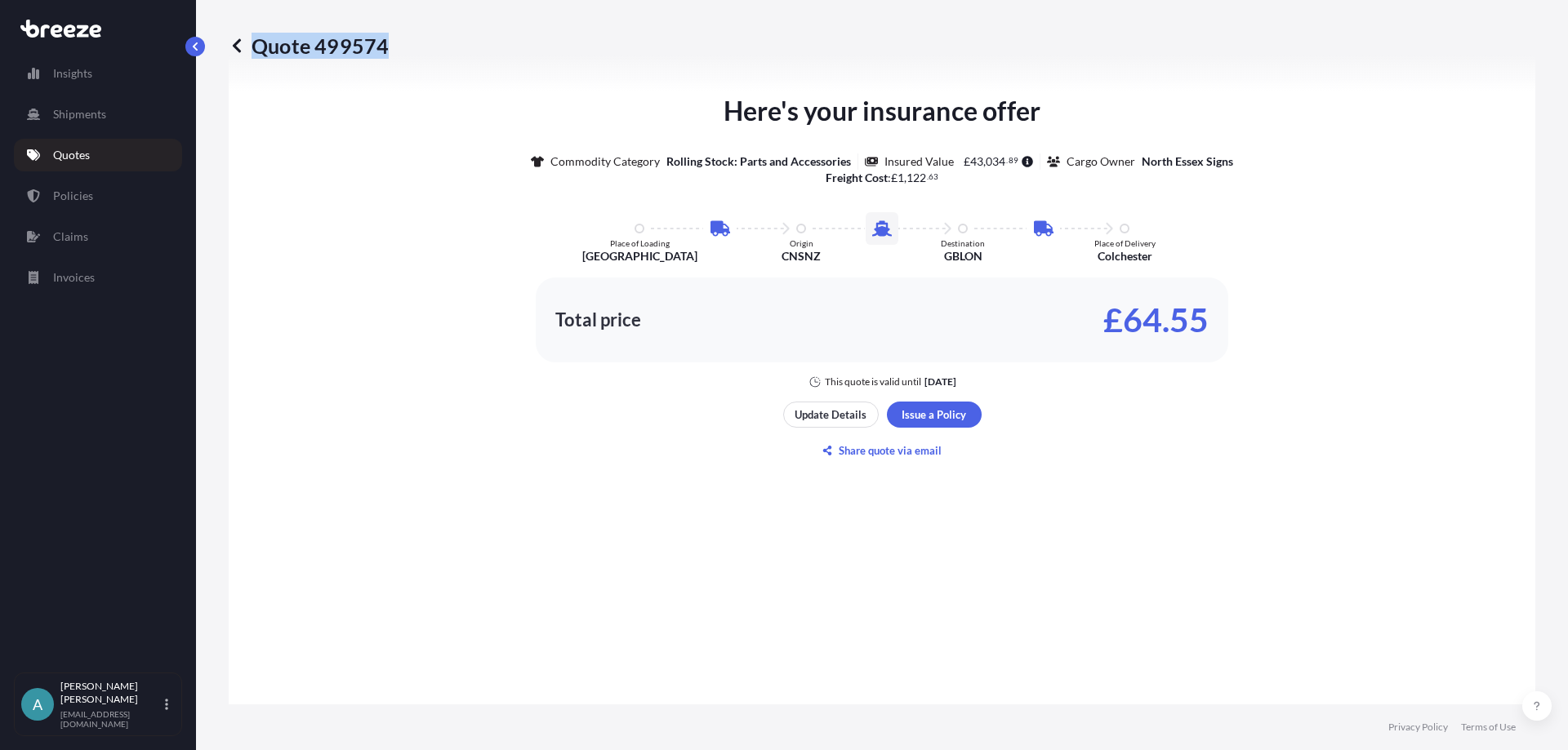
drag, startPoint x: 398, startPoint y: 45, endPoint x: 385, endPoint y: 56, distance: 17.0
click at [385, 56] on div "Quote 499574" at bounding box center [882, 46] width 1307 height 27
copy p "Quote 499574"
